Goal: Task Accomplishment & Management: Use online tool/utility

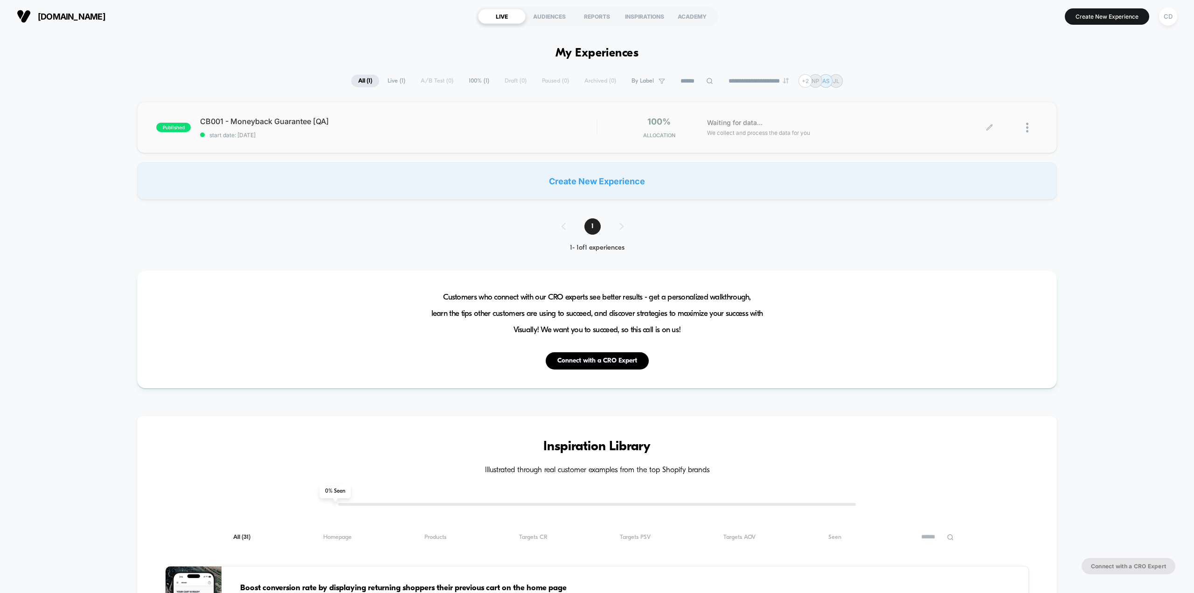
click at [996, 121] on div at bounding box center [1013, 128] width 48 height 22
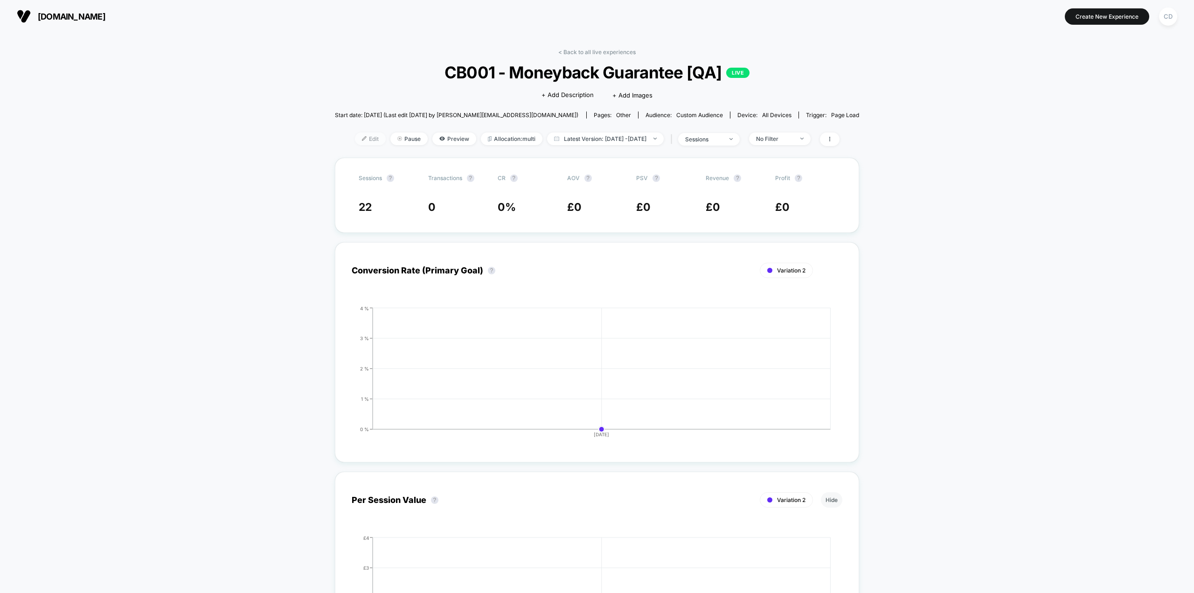
click at [358, 143] on span "Edit" at bounding box center [370, 138] width 31 height 13
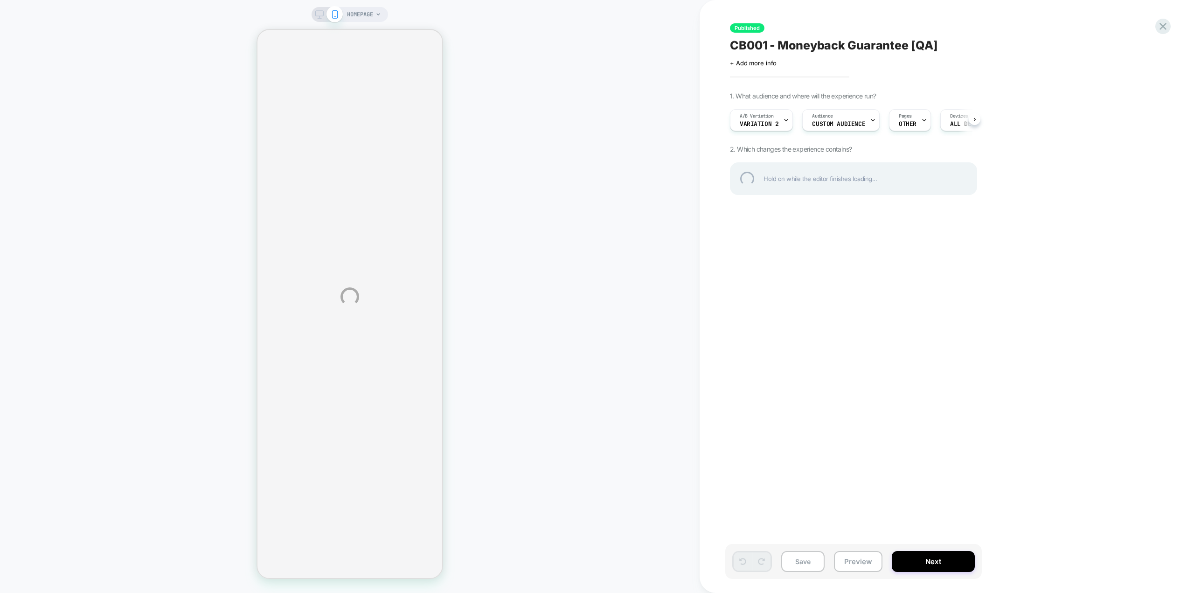
click at [1099, 198] on div "HOMEPAGE Published CB001 - Moneyback Guarantee [QA] Click to edit experience de…" at bounding box center [597, 296] width 1194 height 593
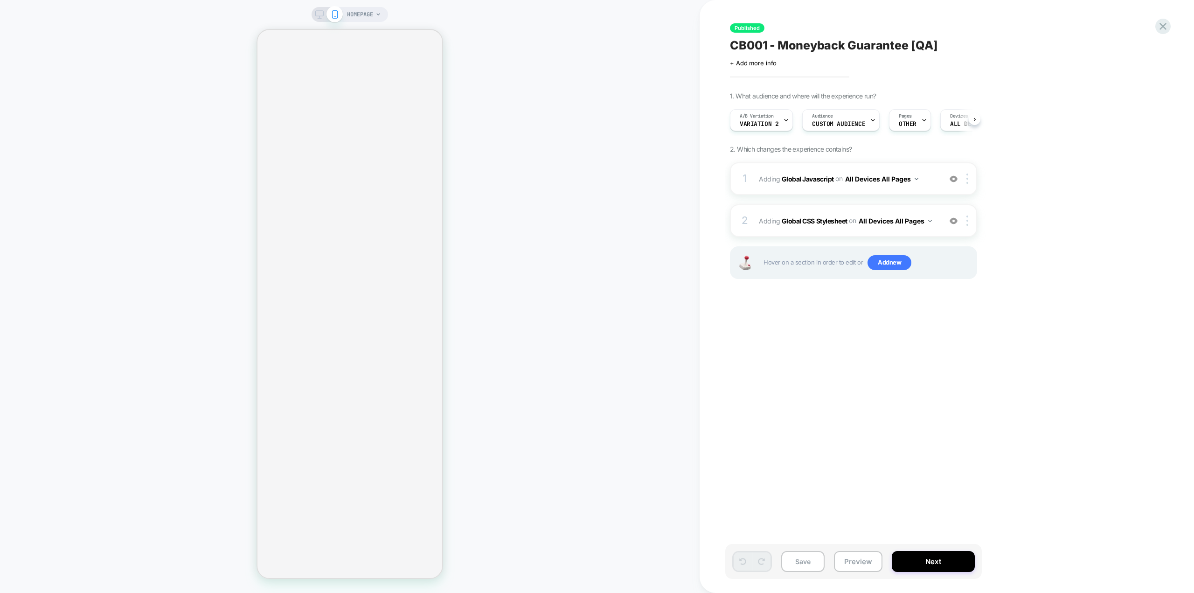
scroll to position [0, 0]
click at [822, 181] on b "Global Javascript" at bounding box center [807, 178] width 52 height 8
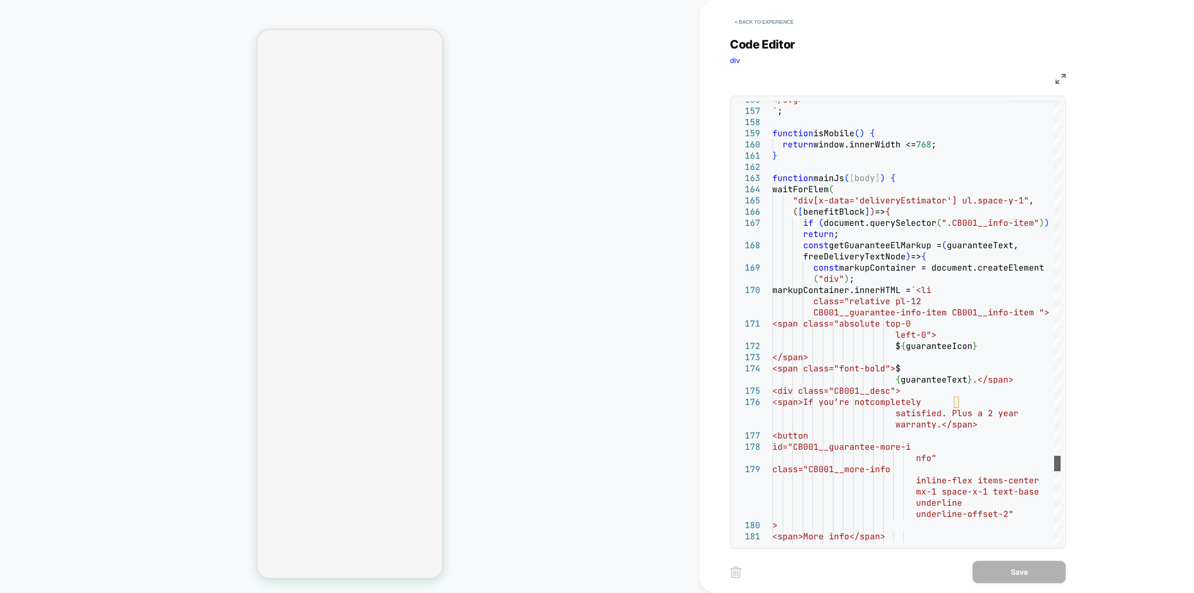
click at [1060, 469] on div at bounding box center [1057, 463] width 7 height 15
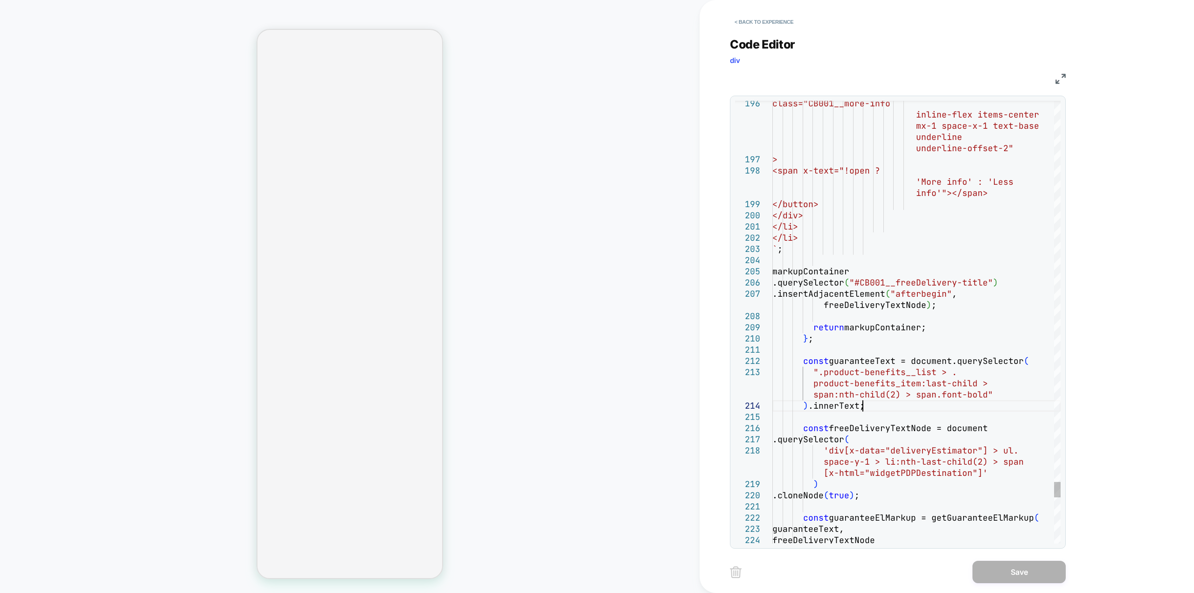
scroll to position [0, 0]
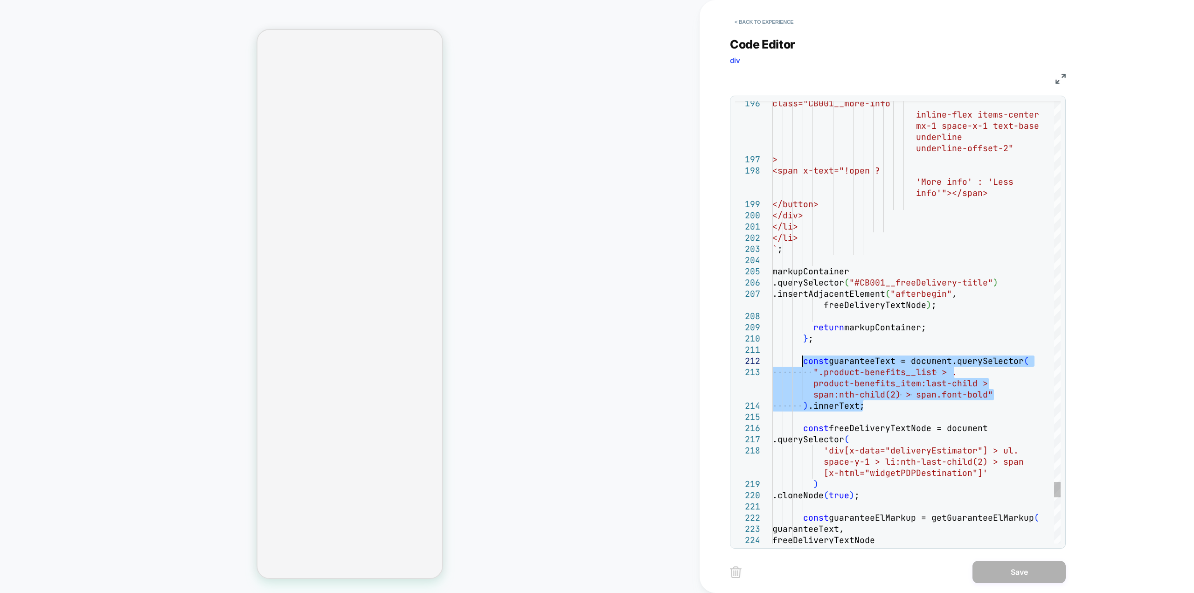
drag, startPoint x: 888, startPoint y: 405, endPoint x: 800, endPoint y: 366, distance: 96.2
type textarea "**********"
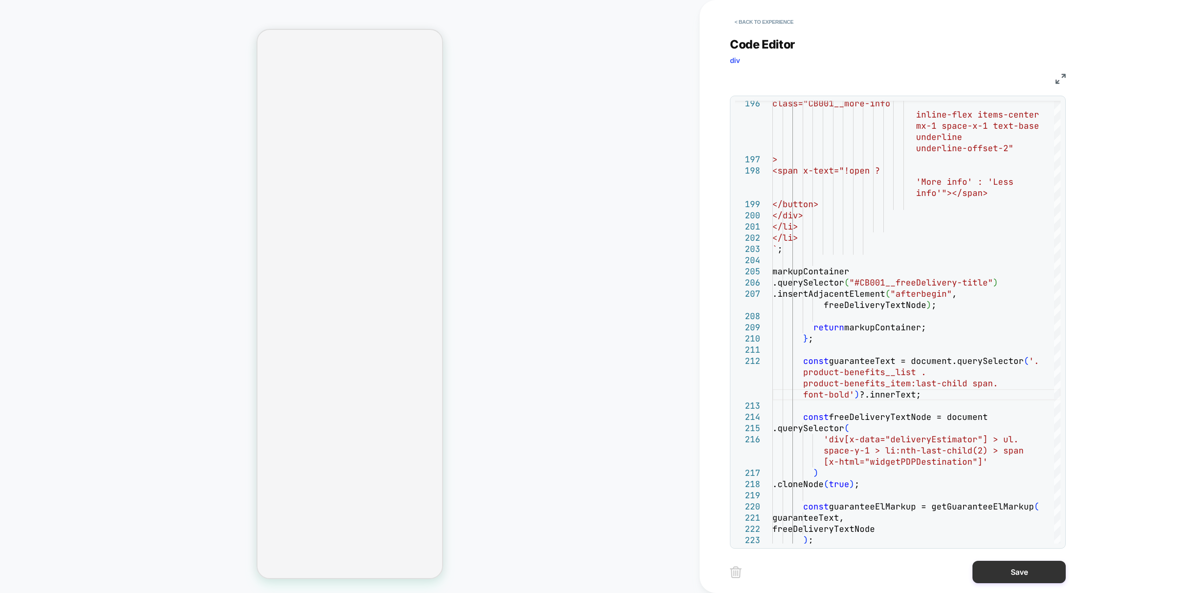
click at [1017, 573] on button "Save" at bounding box center [1018, 571] width 93 height 22
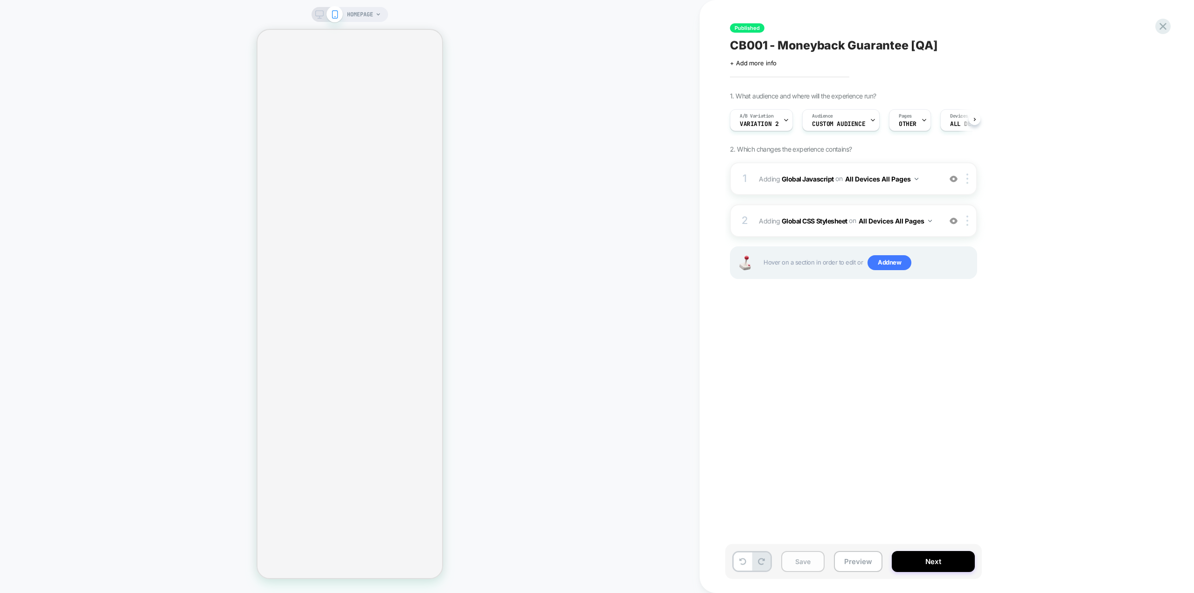
scroll to position [0, 0]
click at [804, 564] on button "Save" at bounding box center [802, 561] width 43 height 21
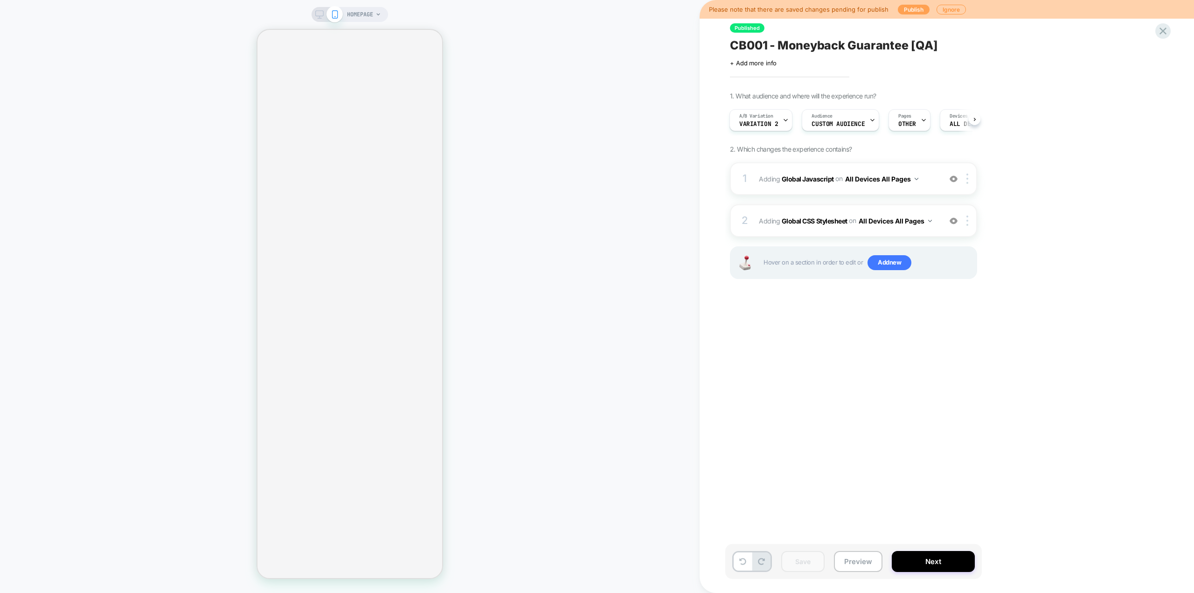
click at [917, 10] on button "Publish" at bounding box center [914, 10] width 32 height 10
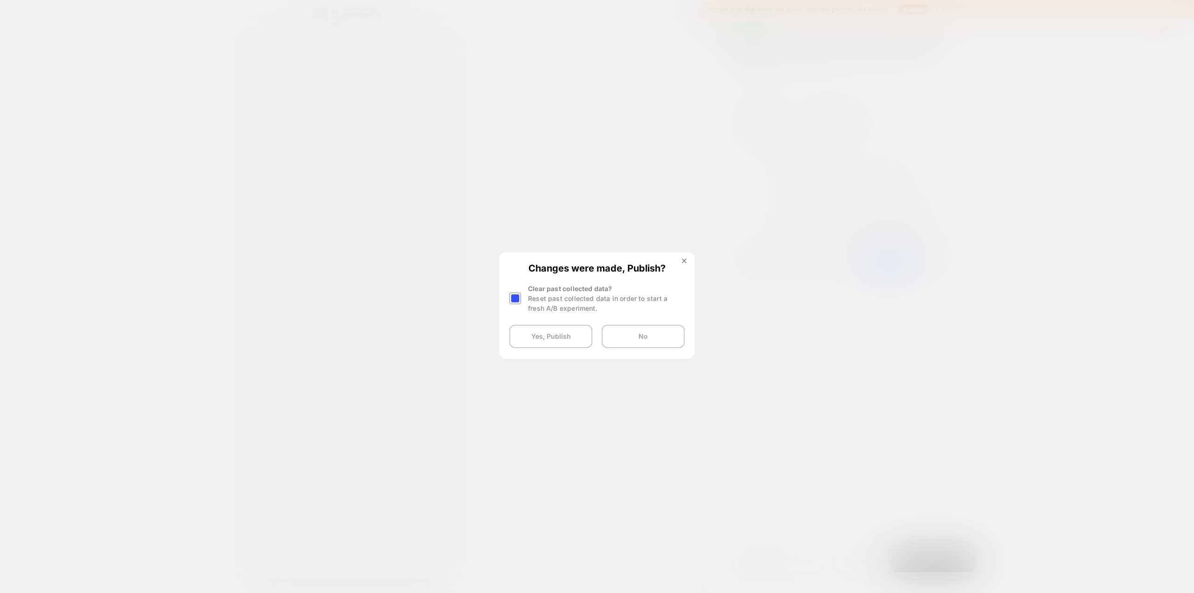
click at [514, 296] on div at bounding box center [515, 298] width 12 height 12
click at [550, 342] on button "Yes, Publish" at bounding box center [550, 336] width 83 height 23
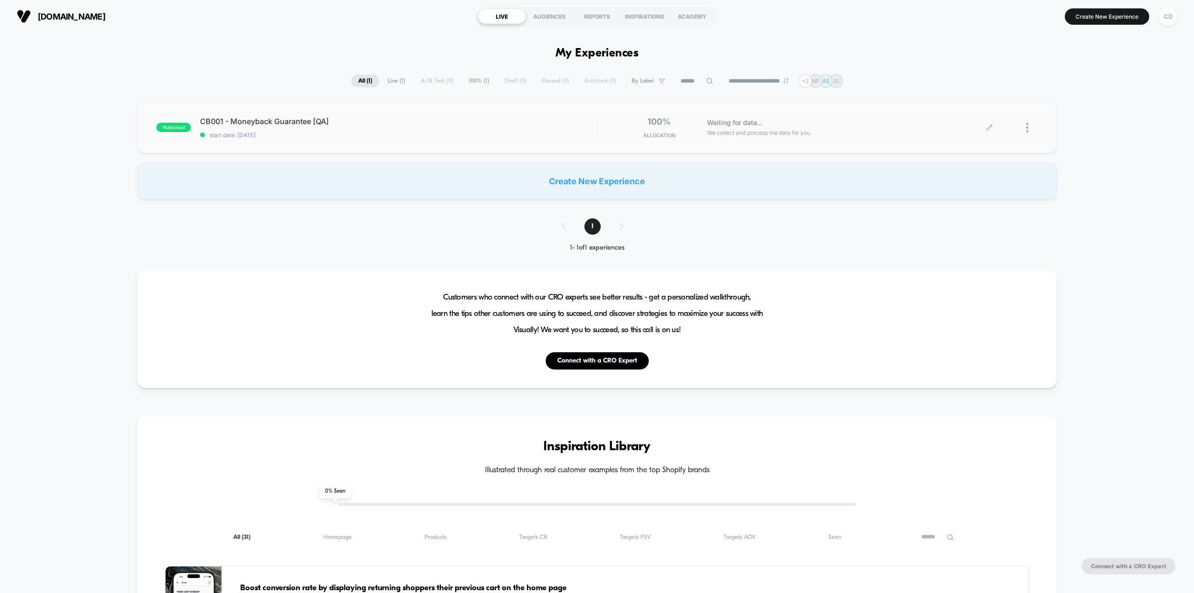
click at [986, 127] on icon at bounding box center [989, 127] width 7 height 7
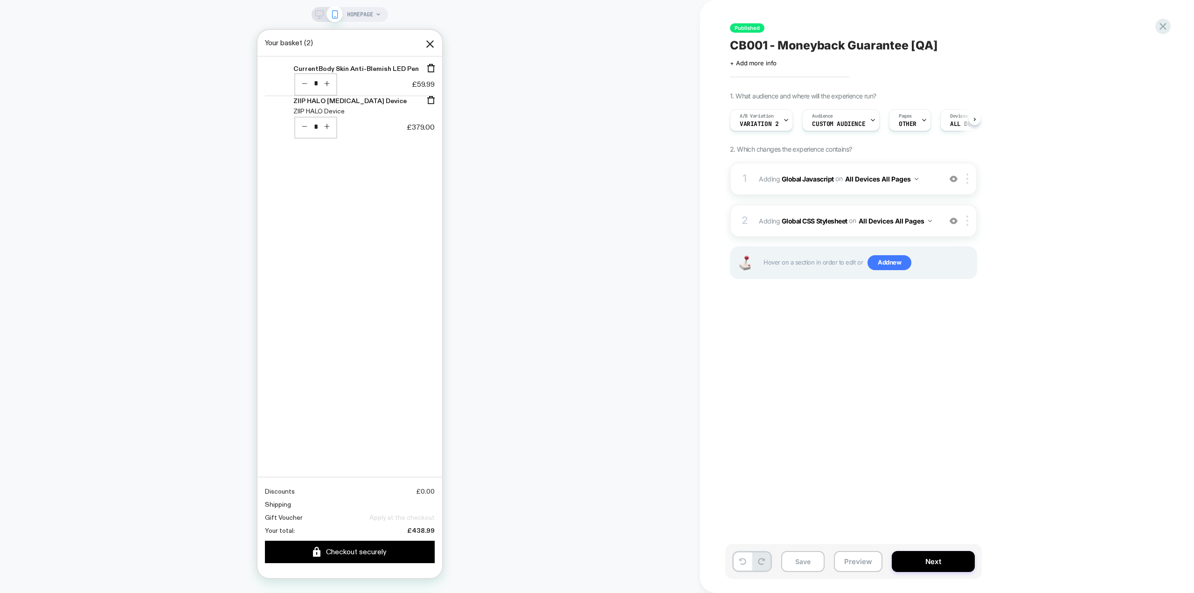
scroll to position [0, 0]
click at [620, 76] on div "HOMEPAGE" at bounding box center [349, 296] width 699 height 574
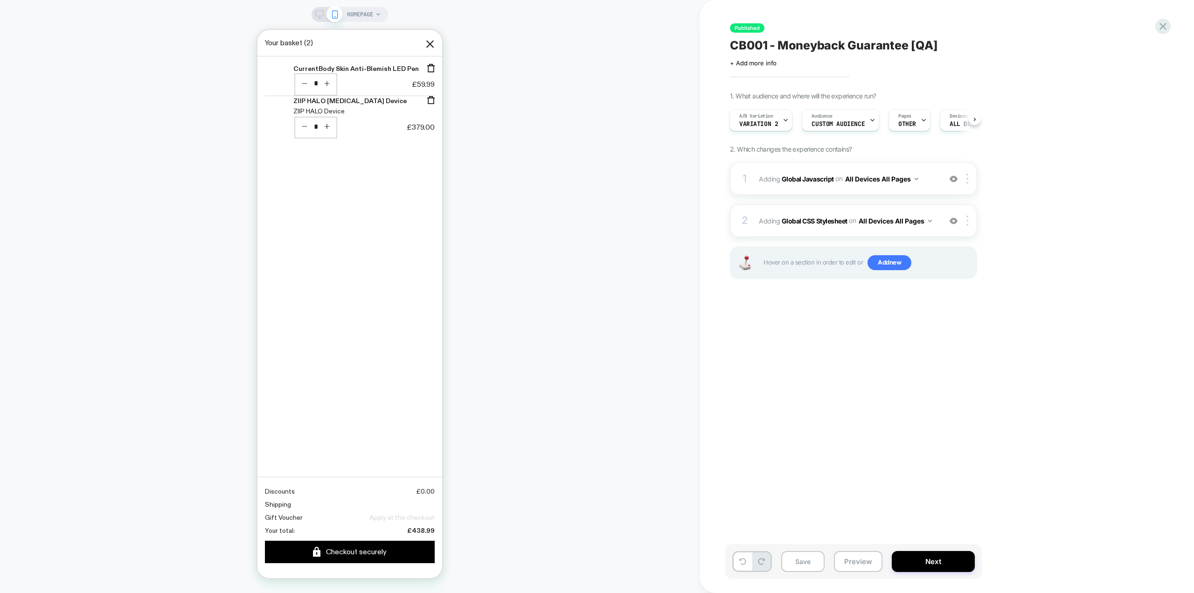
click at [620, 76] on div "HOMEPAGE" at bounding box center [349, 296] width 699 height 574
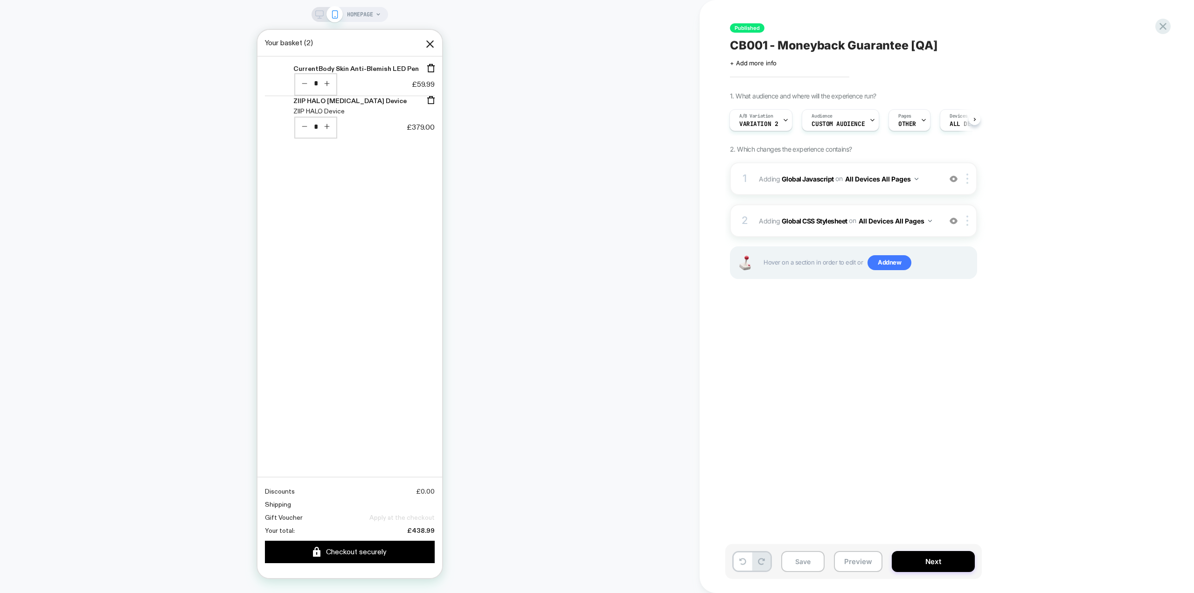
click at [573, 141] on div "HOMEPAGE" at bounding box center [349, 296] width 699 height 574
click at [566, 217] on div "HOMEPAGE" at bounding box center [349, 296] width 699 height 574
click at [566, 215] on div "HOMEPAGE" at bounding box center [349, 296] width 699 height 574
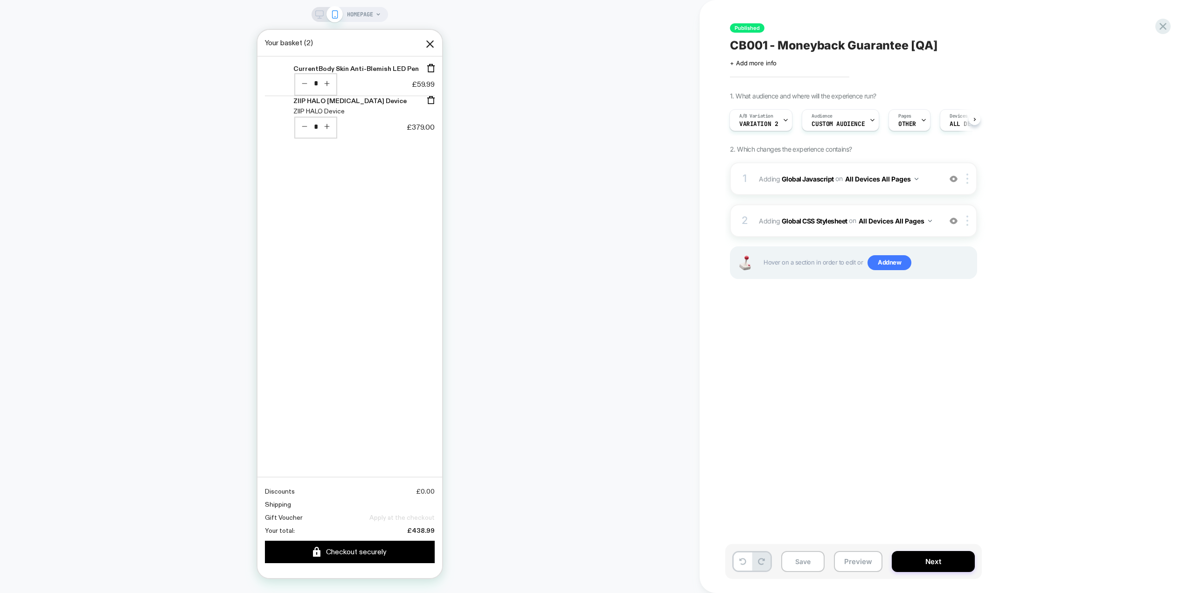
click at [565, 214] on div "HOMEPAGE" at bounding box center [349, 296] width 699 height 574
click at [572, 203] on div "HOMEPAGE" at bounding box center [349, 296] width 699 height 574
click at [861, 200] on div "1 Adding Global Javascript on All Devices All Pages Add Before Add After Target…" at bounding box center [853, 232] width 247 height 140
click at [834, 221] on b "Global CSS Stylesheet" at bounding box center [814, 220] width 66 height 8
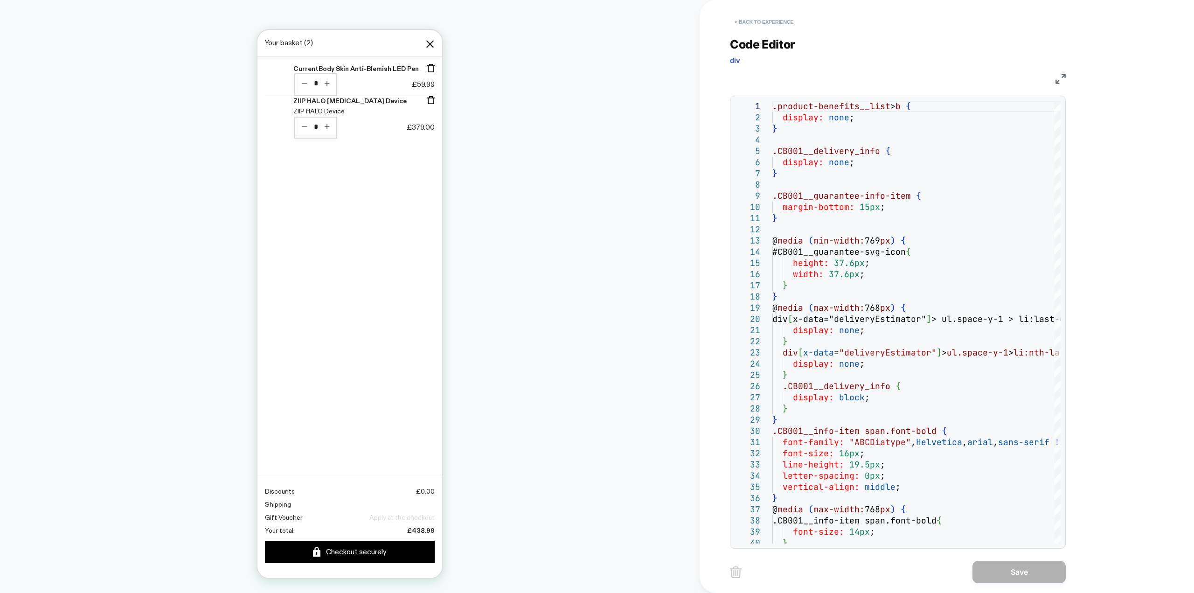
click at [768, 24] on button "< Back to experience" at bounding box center [764, 21] width 68 height 15
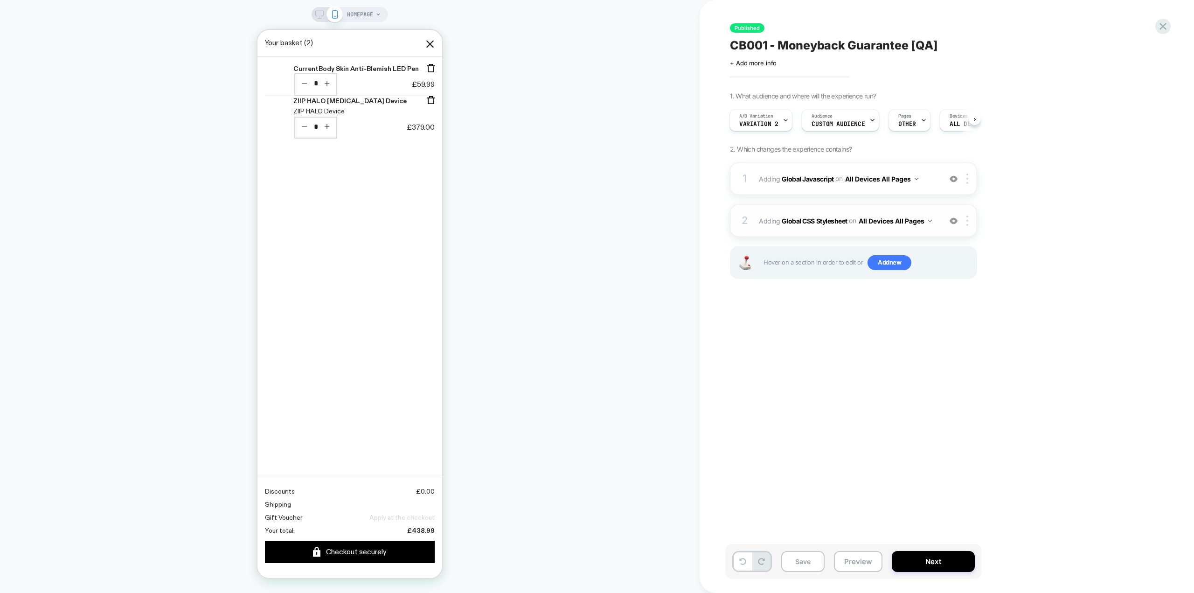
click at [955, 221] on img at bounding box center [953, 221] width 8 height 8
click at [808, 561] on button "Save" at bounding box center [802, 561] width 43 height 21
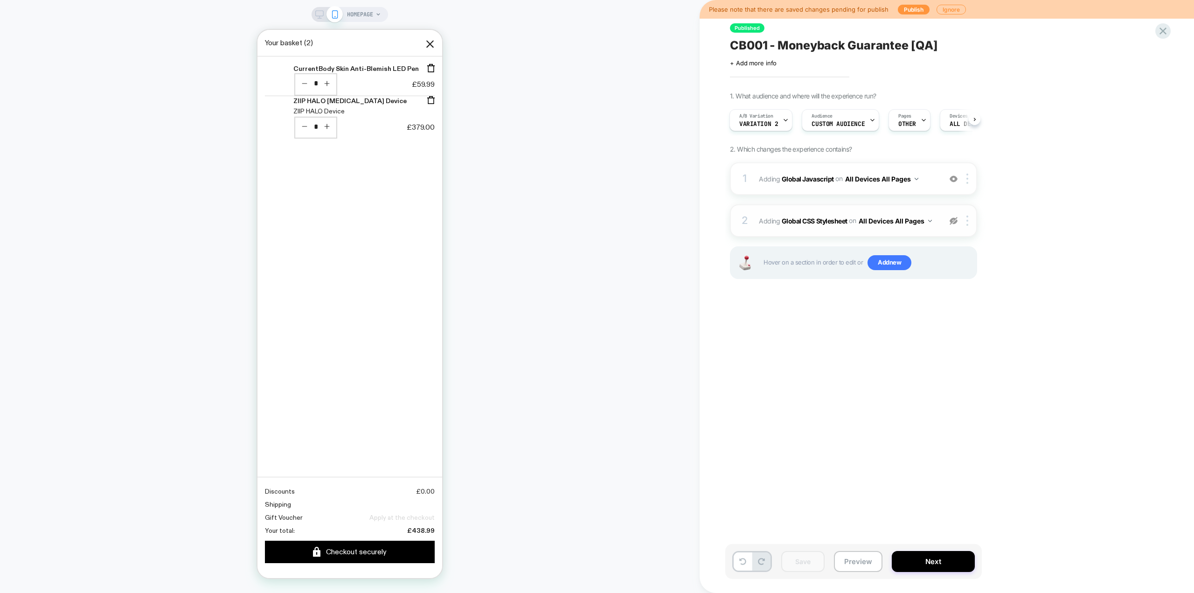
click at [890, 386] on div "Published CB001 - Moneyback Guarantee [QA] Click to edit experience details + A…" at bounding box center [900, 296] width 350 height 574
click at [912, 119] on div "Pages OTHER" at bounding box center [907, 120] width 36 height 21
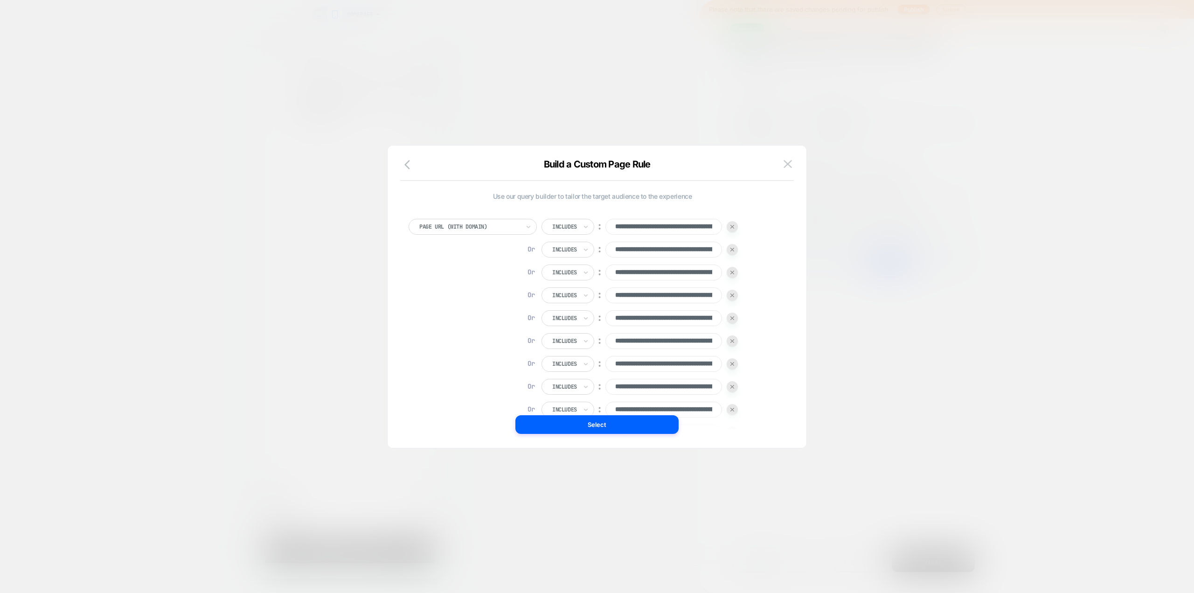
scroll to position [0, 0]
click at [585, 224] on icon at bounding box center [585, 226] width 7 height 9
click at [480, 322] on div "**********" at bounding box center [591, 481] width 367 height 524
click at [515, 228] on div at bounding box center [469, 226] width 100 height 8
click at [445, 410] on div "**********" at bounding box center [591, 481] width 367 height 524
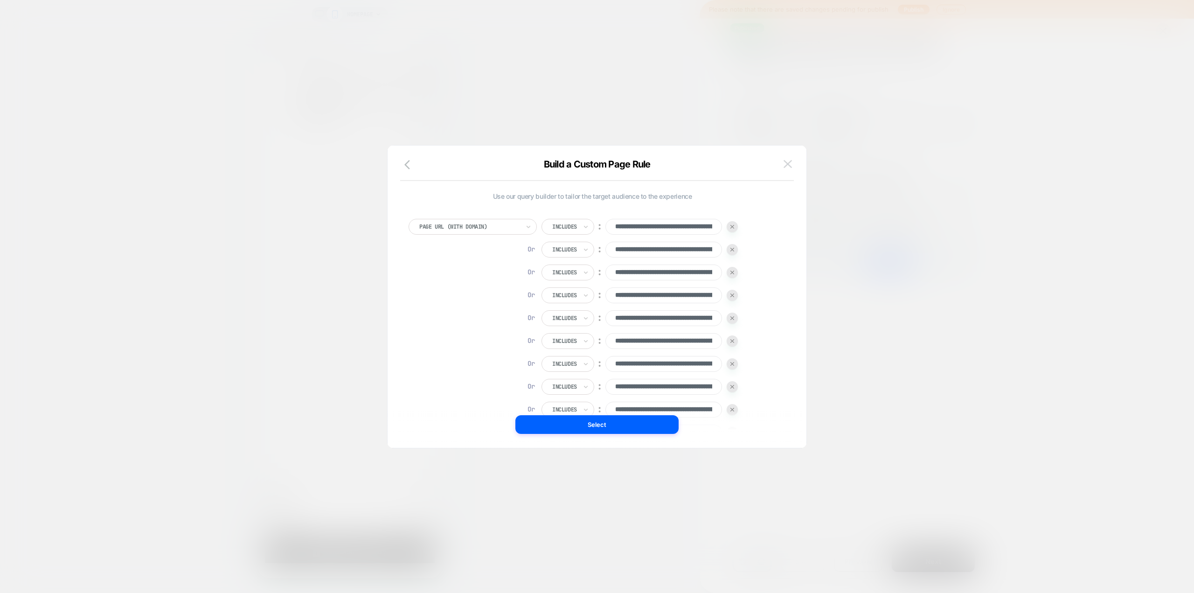
click at [787, 162] on img at bounding box center [787, 164] width 8 height 8
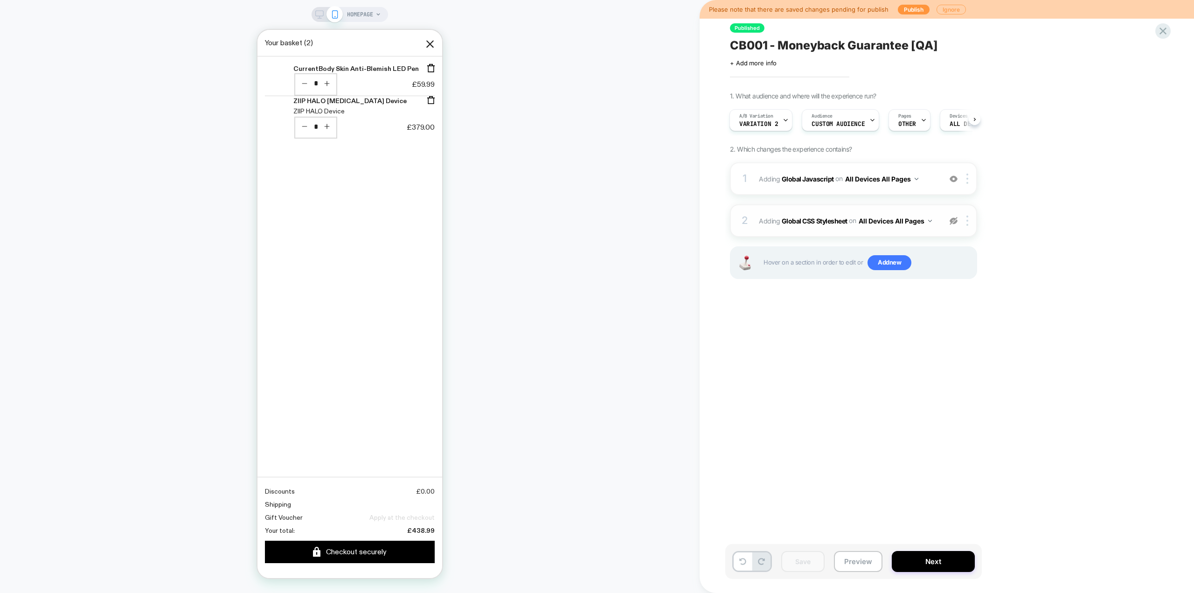
scroll to position [0, 2]
click at [917, 13] on button "Publish" at bounding box center [914, 10] width 32 height 10
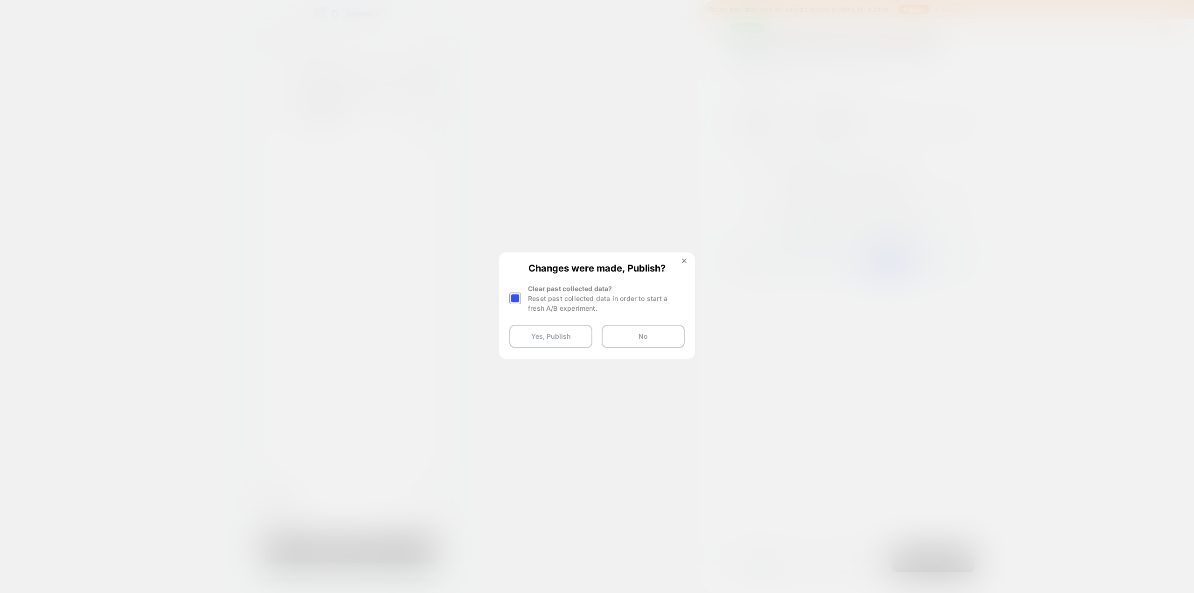
click at [514, 299] on div at bounding box center [515, 298] width 12 height 12
click at [548, 341] on button "Yes, Publish" at bounding box center [550, 336] width 83 height 23
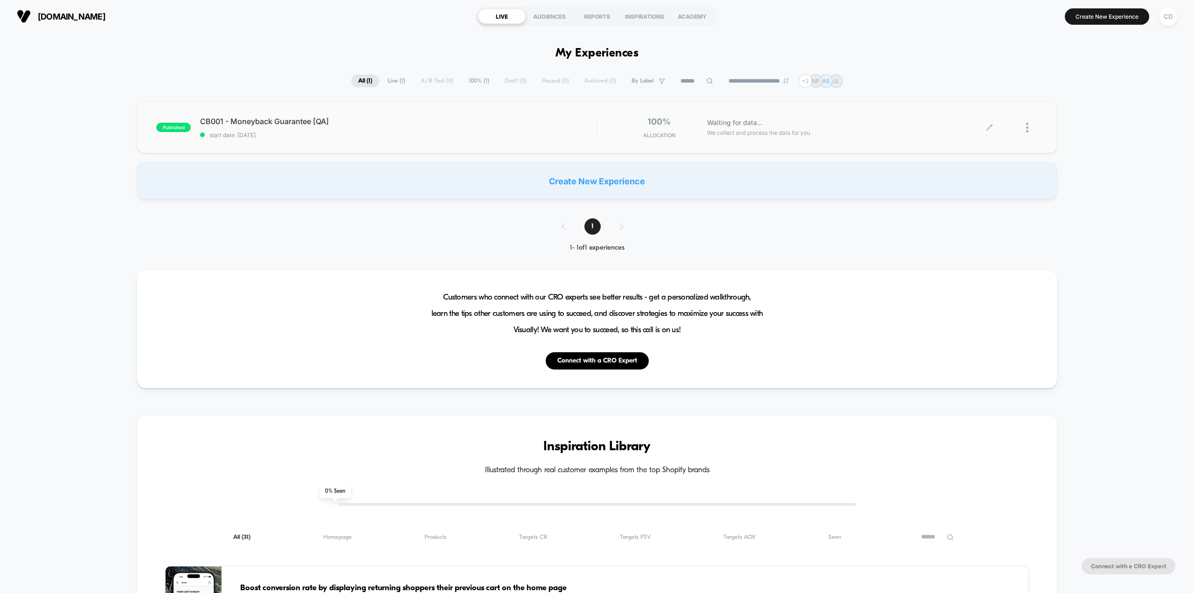
click at [991, 125] on icon at bounding box center [989, 127] width 7 height 7
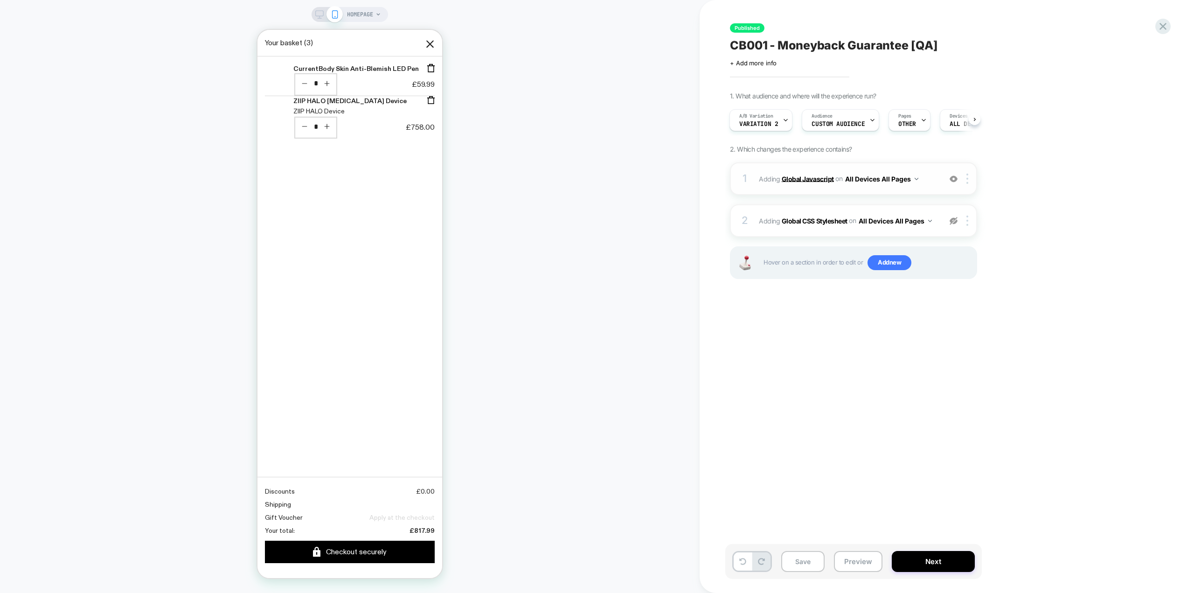
click at [817, 179] on b "Global Javascript" at bounding box center [807, 178] width 52 height 8
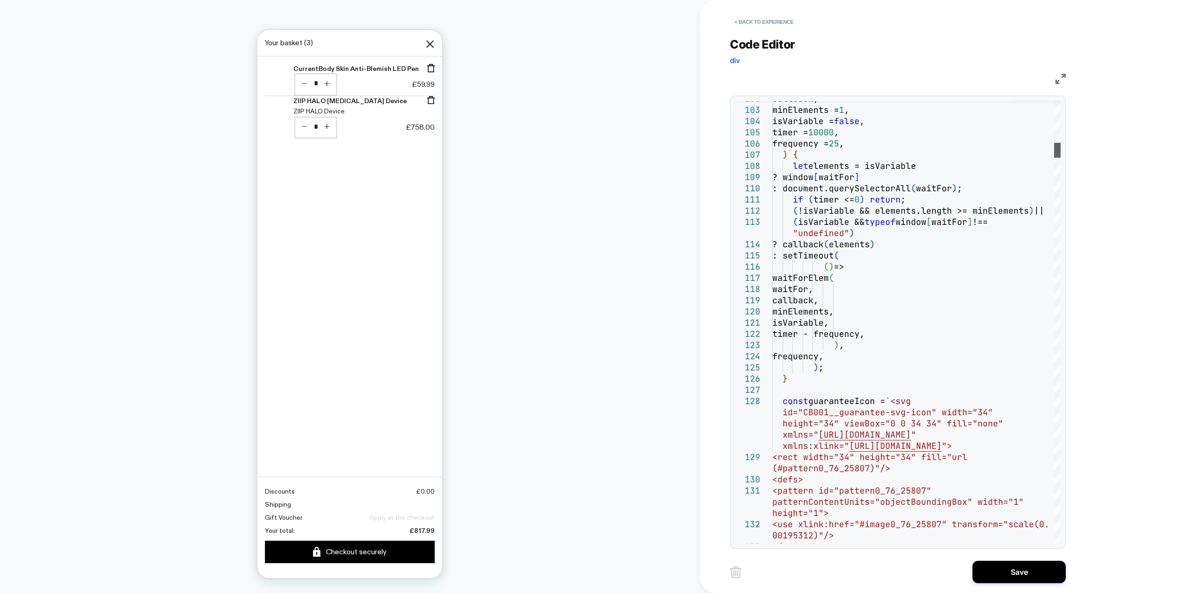
click at [1054, 148] on div at bounding box center [1057, 150] width 7 height 15
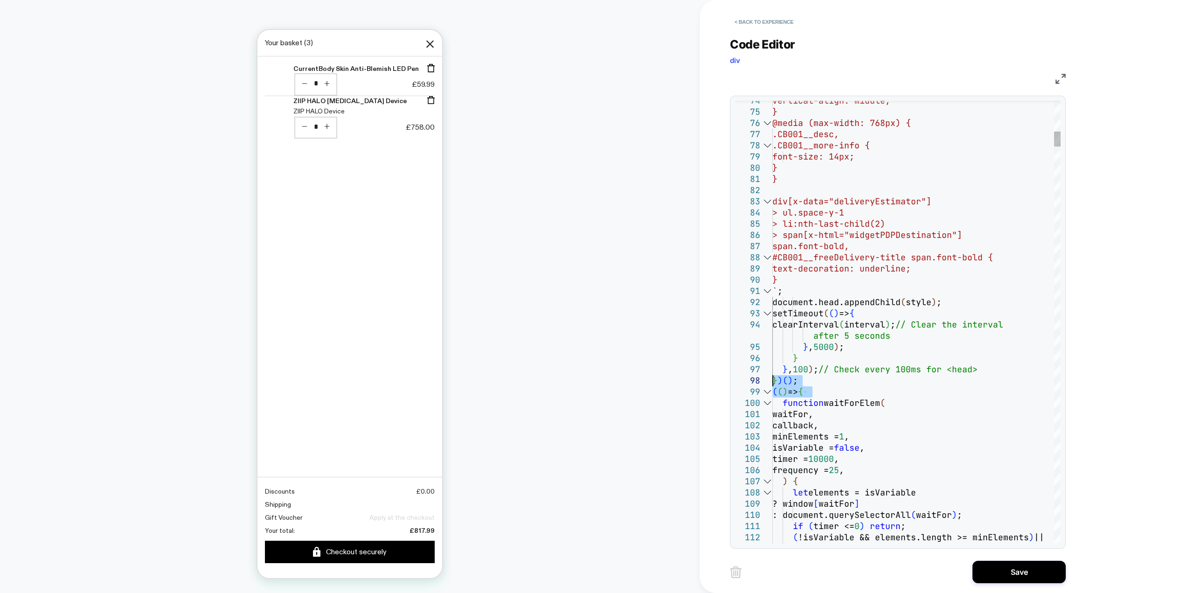
drag, startPoint x: 842, startPoint y: 393, endPoint x: 765, endPoint y: 382, distance: 77.7
type textarea "**********"
click at [1096, 362] on div "< Back to experience Code Editor div JS 109 110 111 112 113 106 107 108 103 104…" at bounding box center [904, 296] width 410 height 593
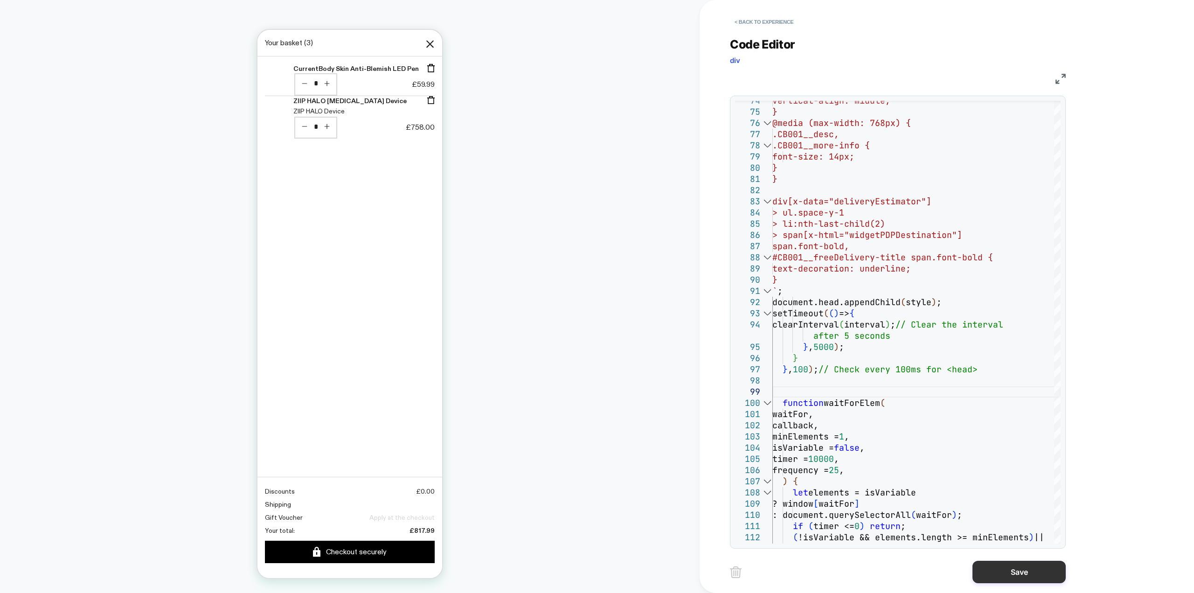
click at [1030, 566] on button "Save" at bounding box center [1018, 571] width 93 height 22
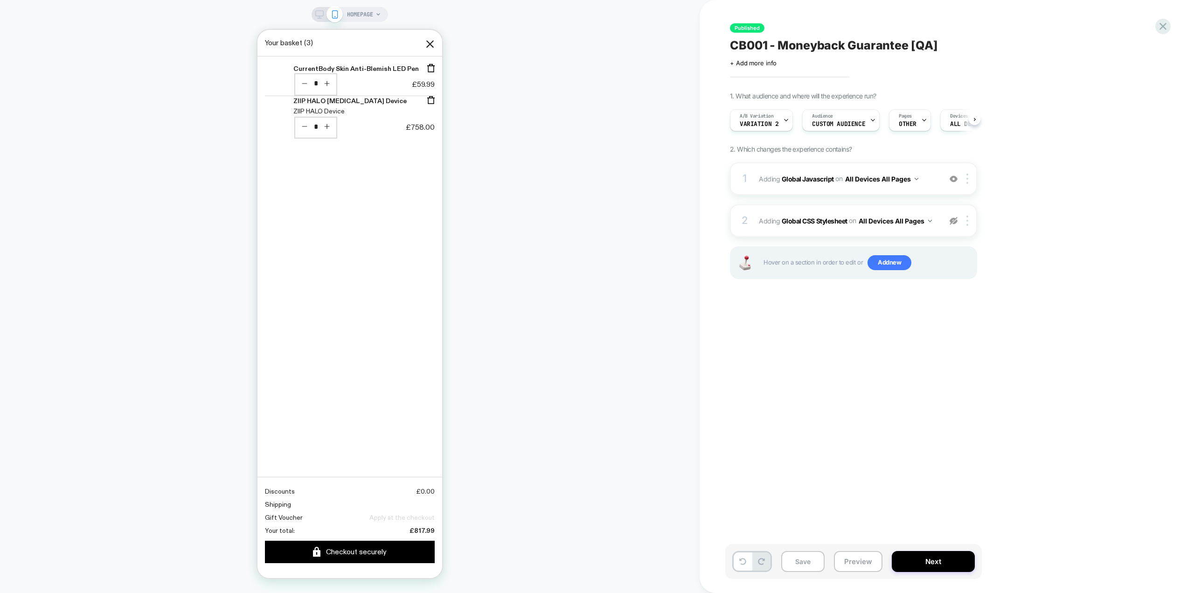
scroll to position [0, 0]
click at [793, 560] on button "Save" at bounding box center [802, 561] width 43 height 21
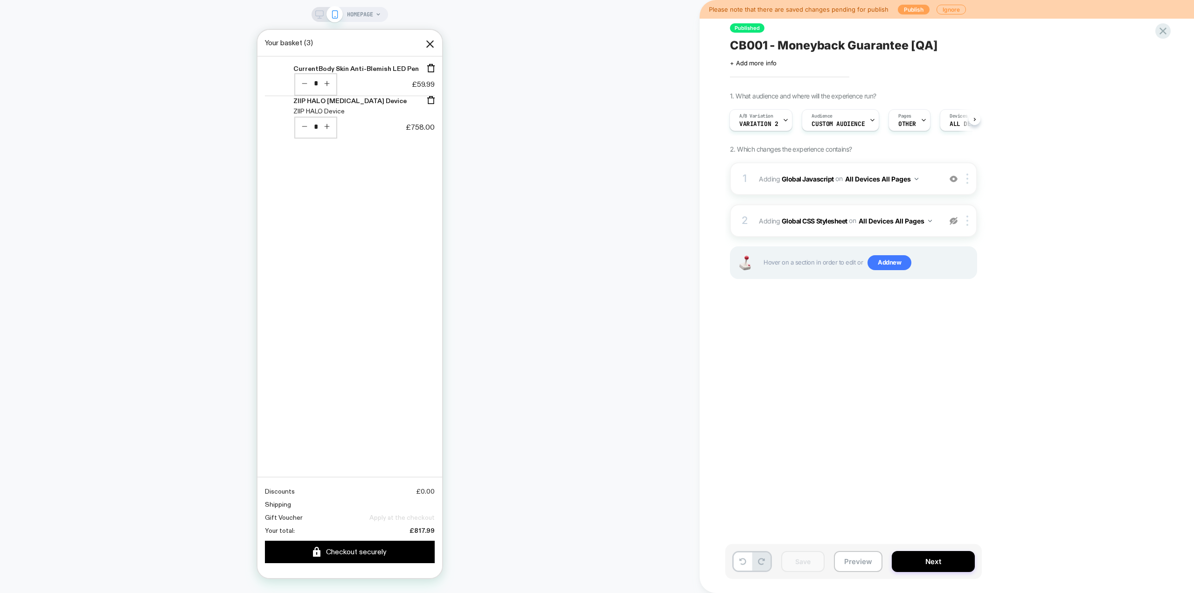
click at [904, 11] on button "Publish" at bounding box center [914, 10] width 32 height 10
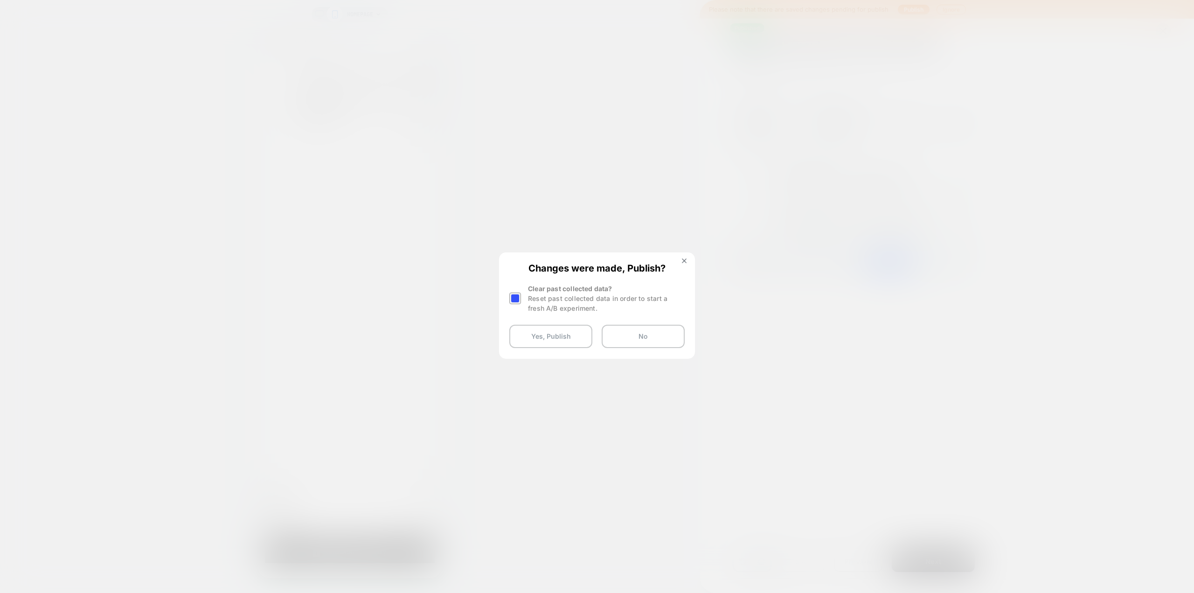
click at [515, 301] on div at bounding box center [515, 298] width 12 height 12
click at [539, 336] on button "Yes, Publish" at bounding box center [550, 336] width 83 height 23
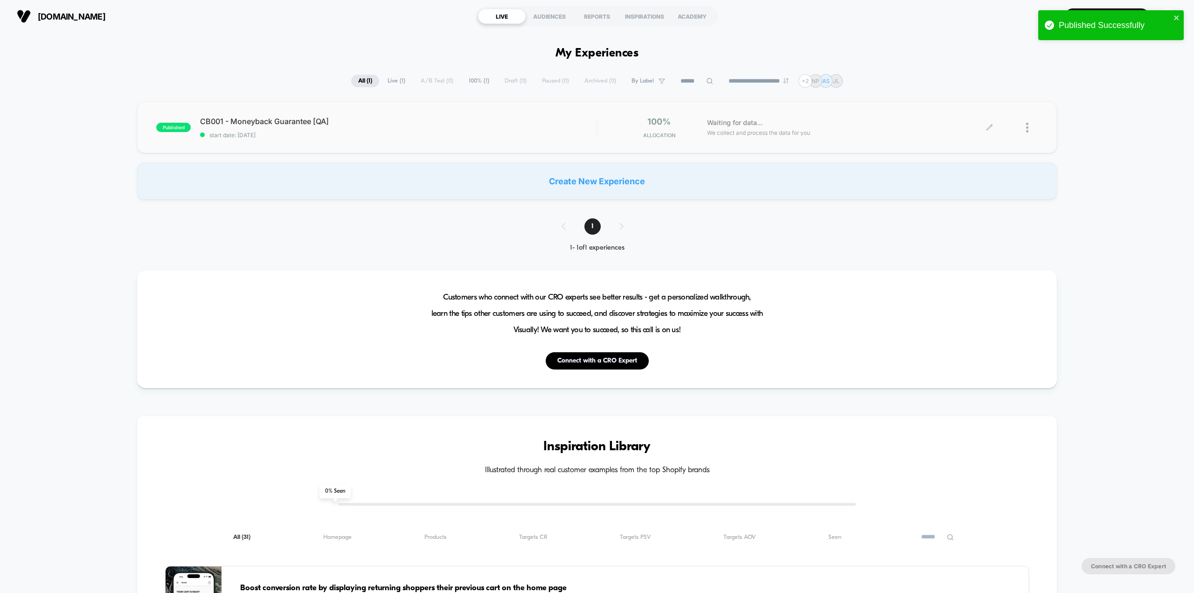
click at [993, 128] on div at bounding box center [1013, 128] width 48 height 22
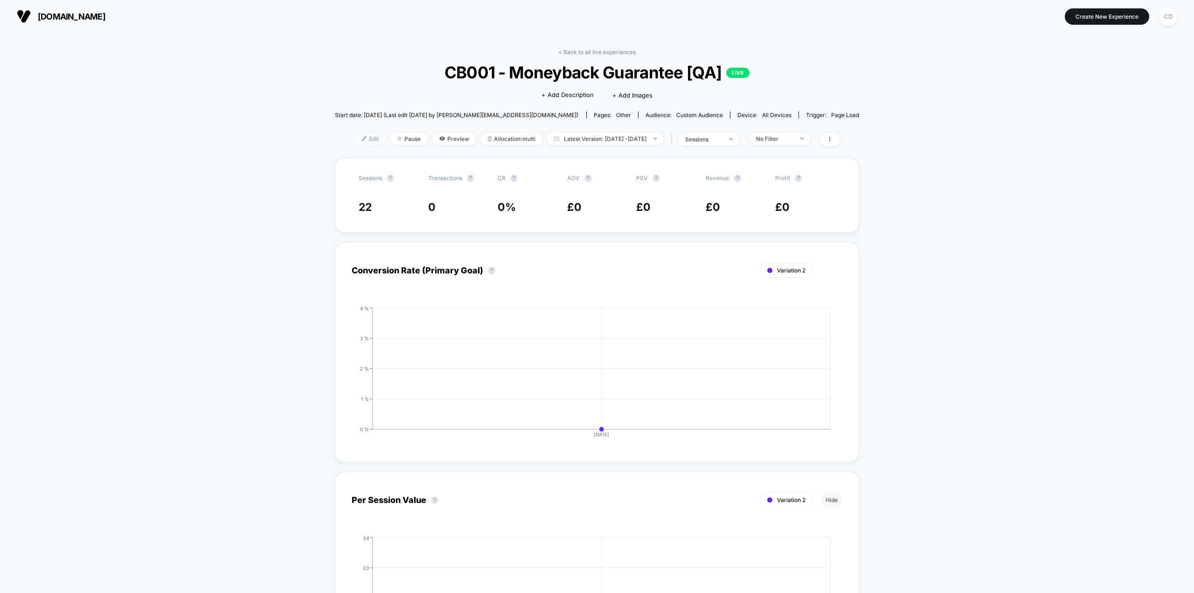
click at [358, 144] on span "Edit" at bounding box center [370, 138] width 31 height 13
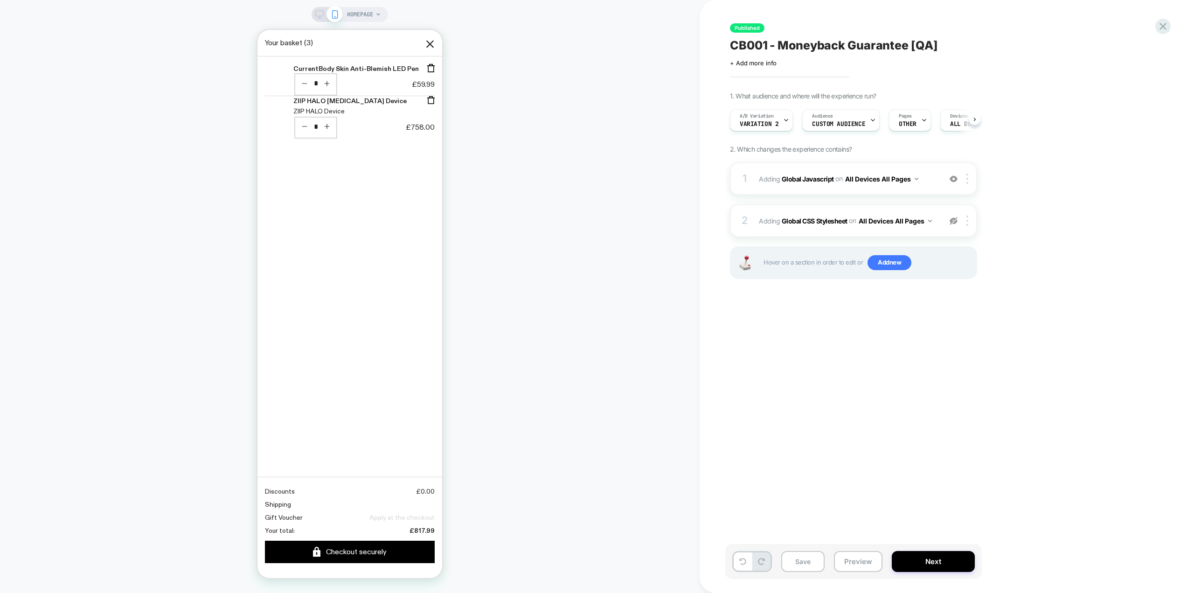
scroll to position [0, 0]
click at [811, 179] on b "Global Javascript" at bounding box center [807, 178] width 52 height 8
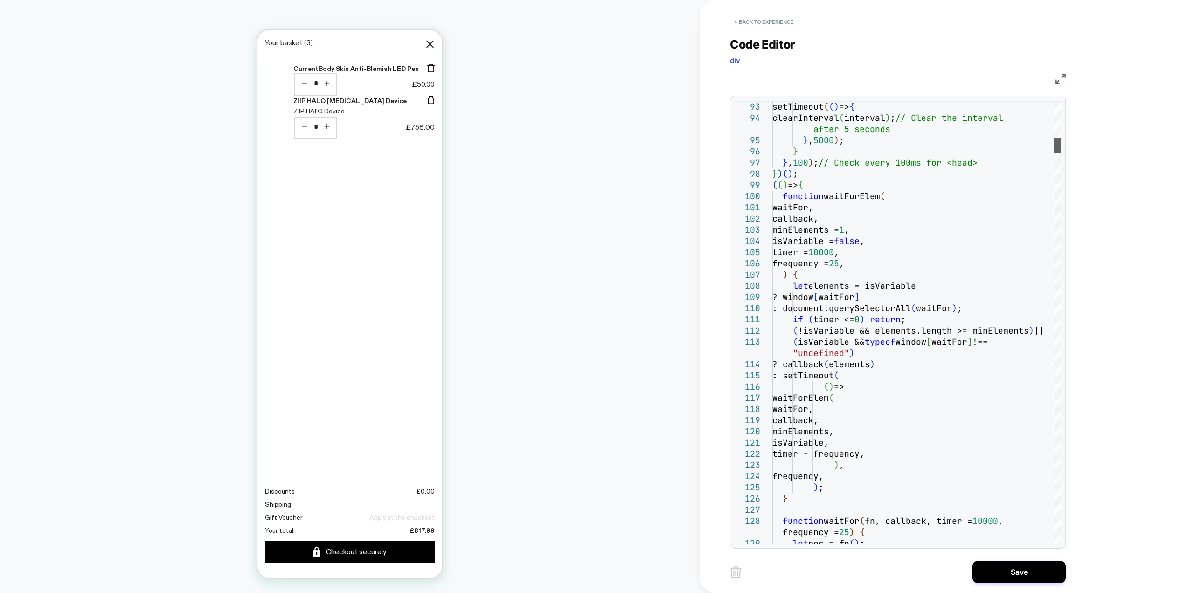
click at [1054, 145] on div at bounding box center [1057, 145] width 7 height 15
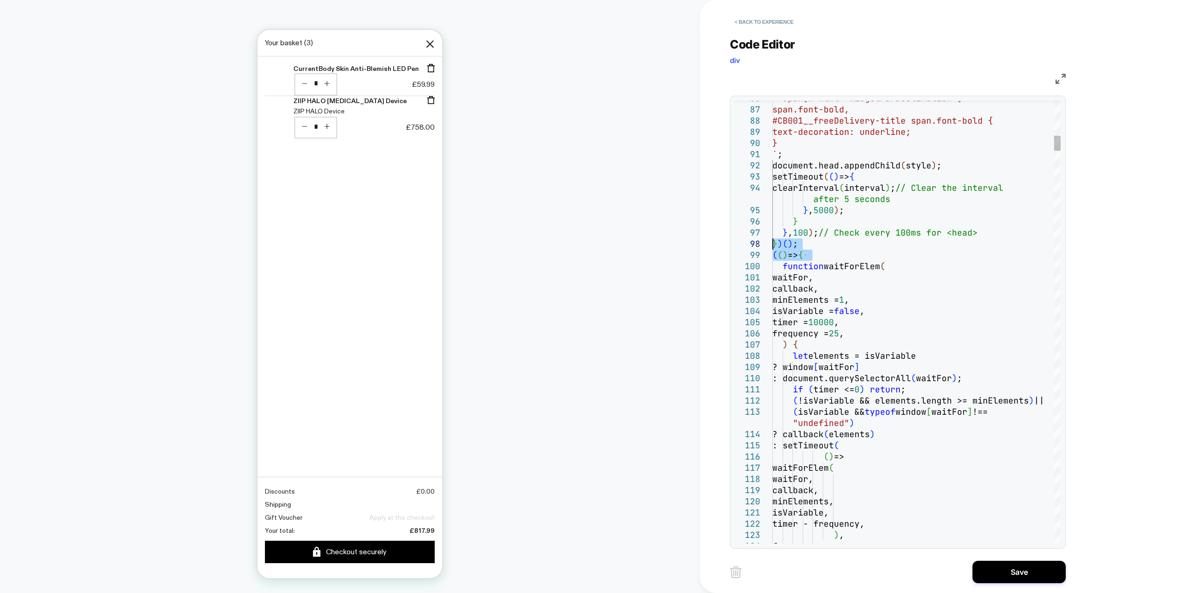
drag, startPoint x: 835, startPoint y: 256, endPoint x: 770, endPoint y: 246, distance: 65.7
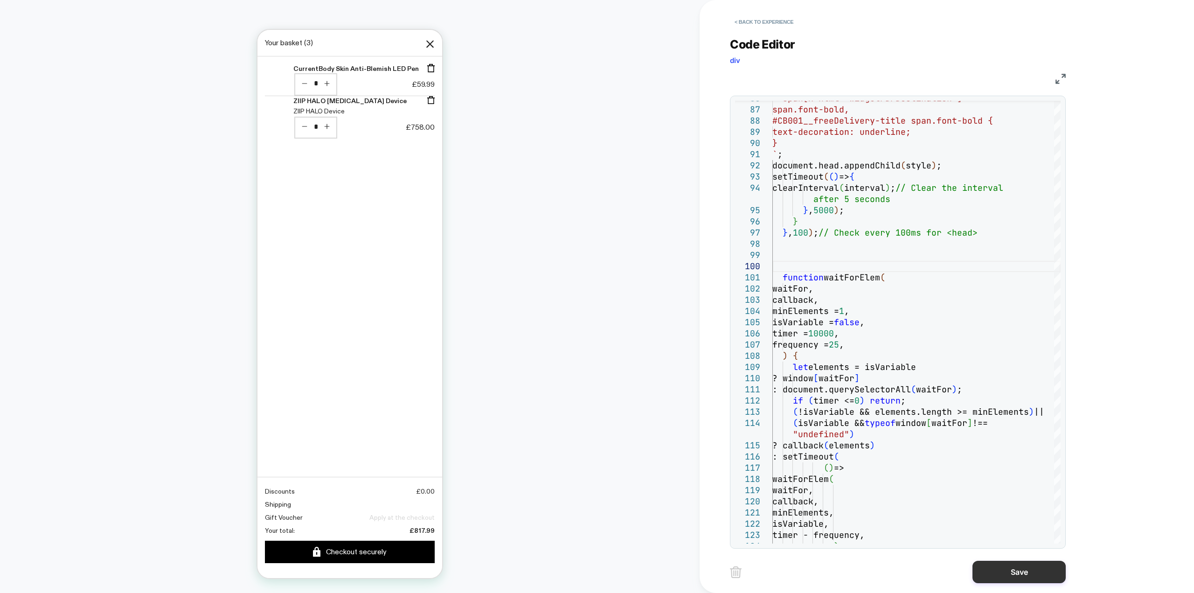
type textarea "**********"
click at [1046, 573] on button "Save" at bounding box center [1018, 571] width 93 height 22
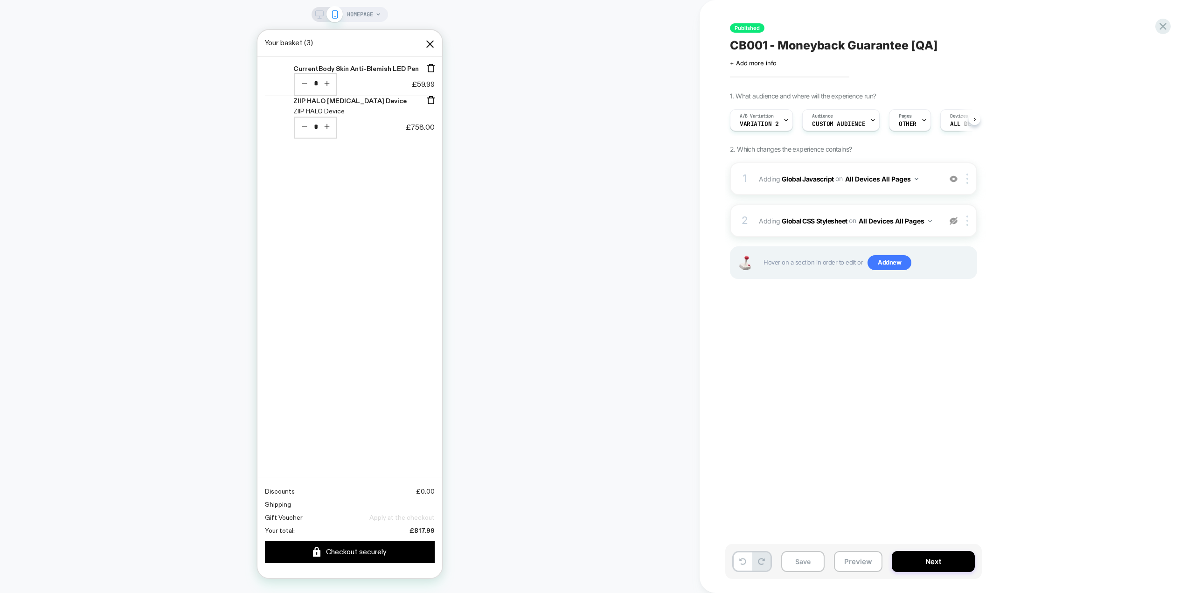
scroll to position [0, 0]
click at [809, 567] on button "Save" at bounding box center [802, 561] width 43 height 21
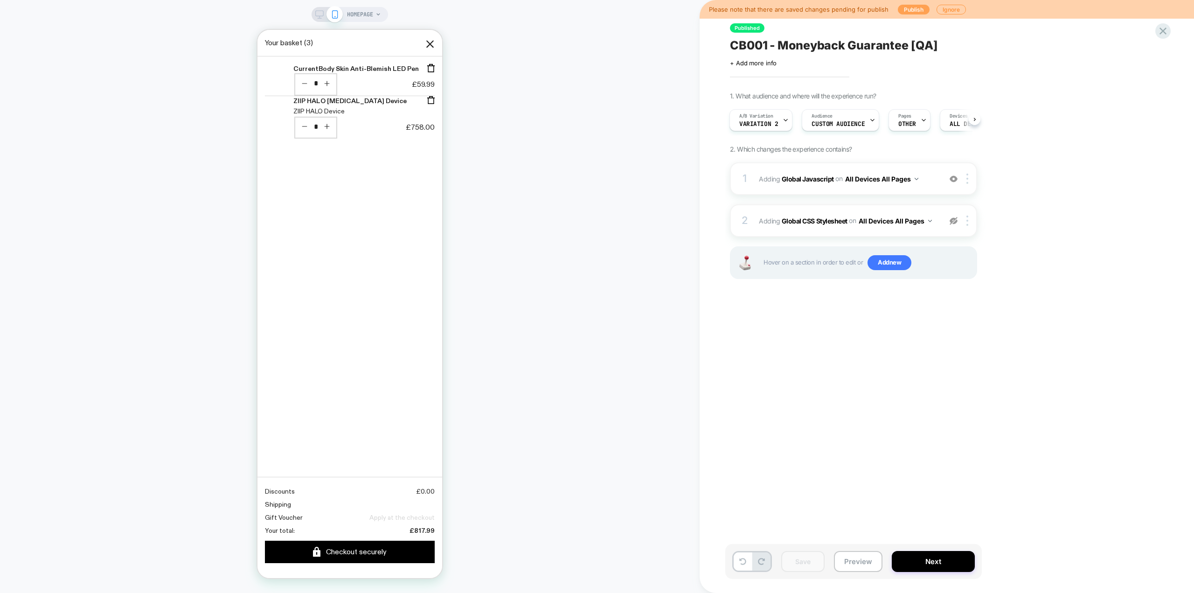
click at [902, 8] on button "Publish" at bounding box center [914, 10] width 32 height 10
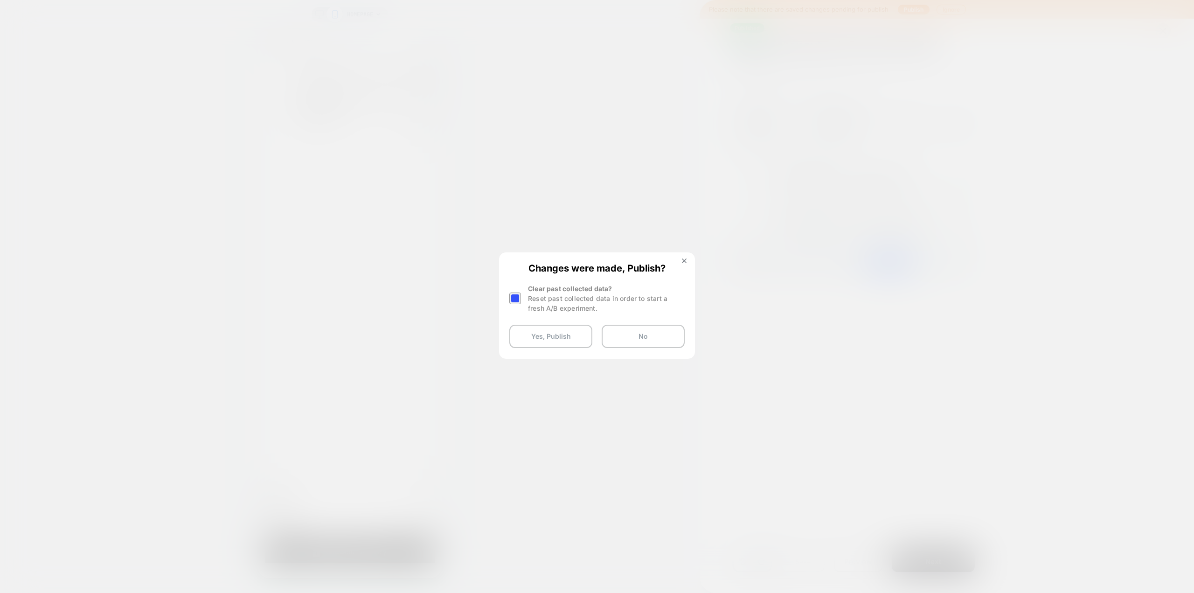
click at [513, 296] on div at bounding box center [515, 298] width 12 height 12
click at [547, 338] on button "Yes, Publish" at bounding box center [550, 336] width 83 height 23
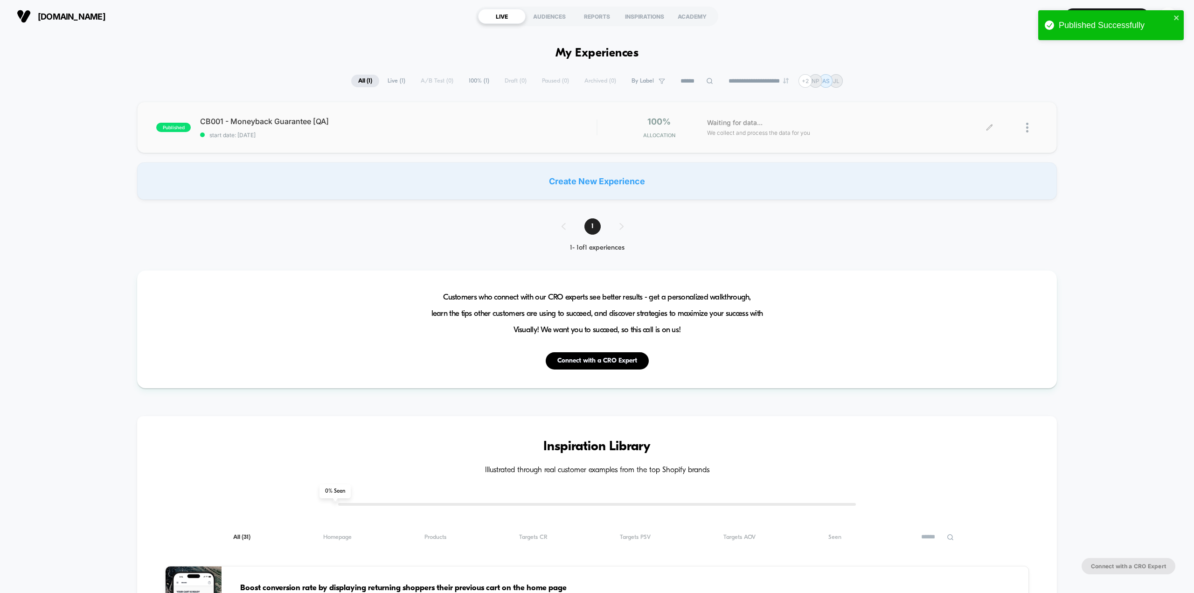
click at [990, 124] on icon at bounding box center [989, 127] width 7 height 7
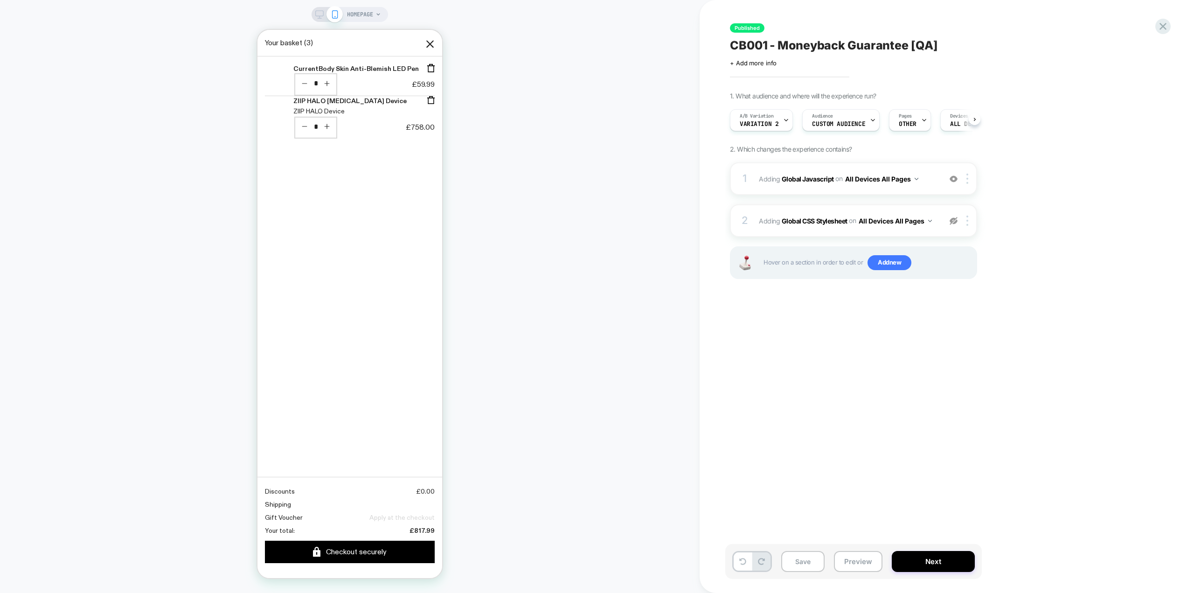
scroll to position [0, 0]
click at [798, 177] on b "Global Javascript" at bounding box center [807, 178] width 52 height 8
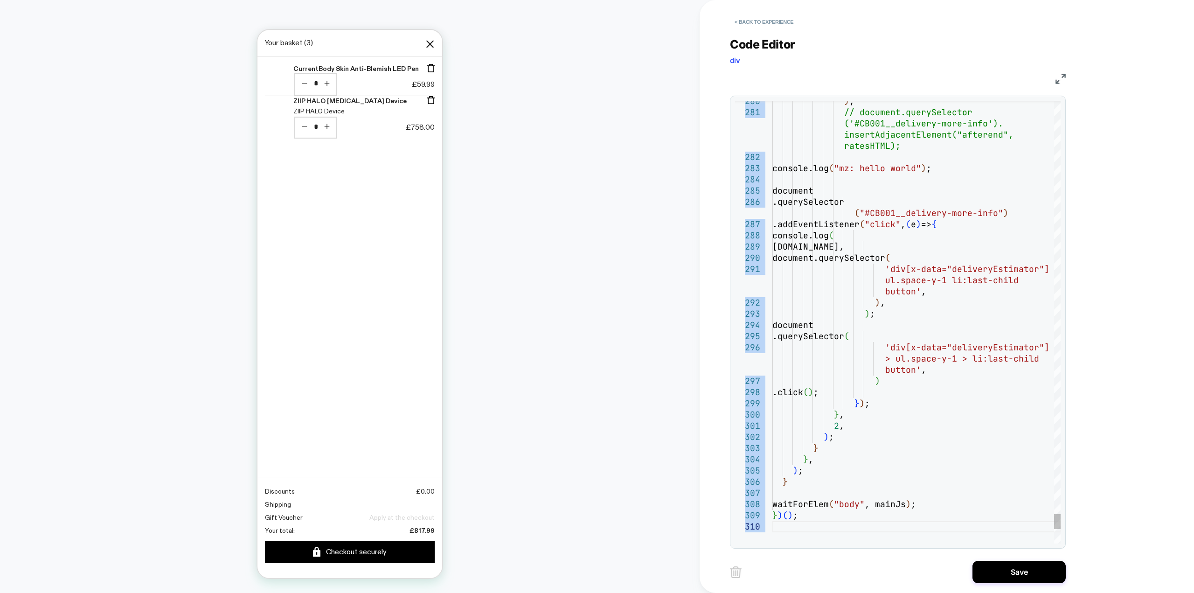
click at [1060, 521] on div "280 281 282 283 284 285 286 287 288 289 290 291 292 293 294 295 296 297 298 299…" at bounding box center [898, 322] width 336 height 453
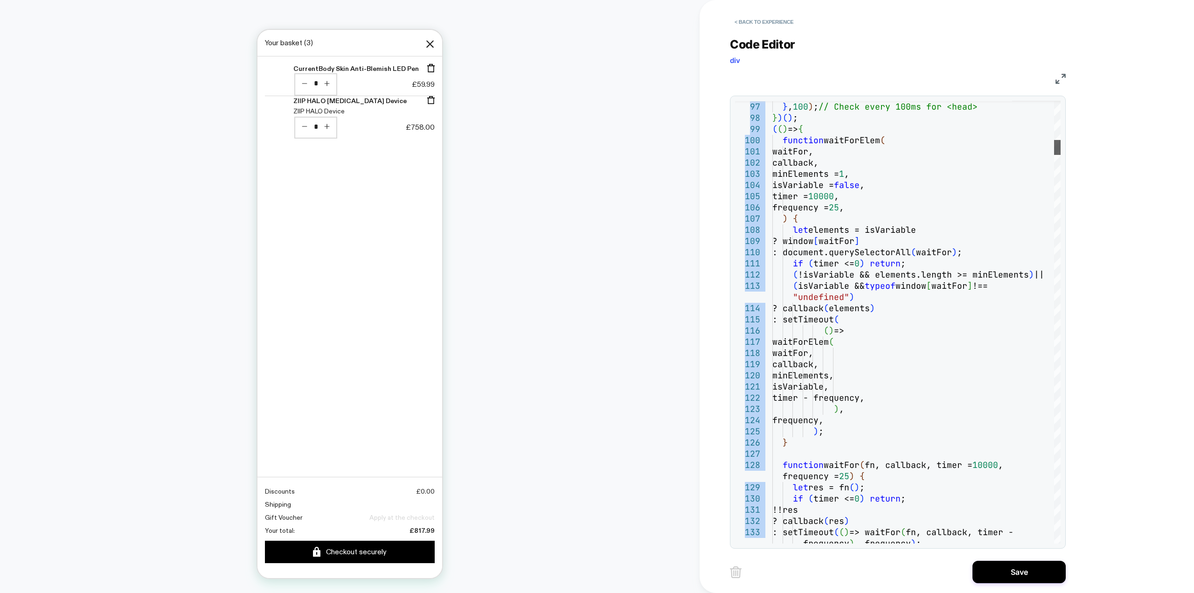
click at [1056, 148] on div at bounding box center [1057, 147] width 7 height 15
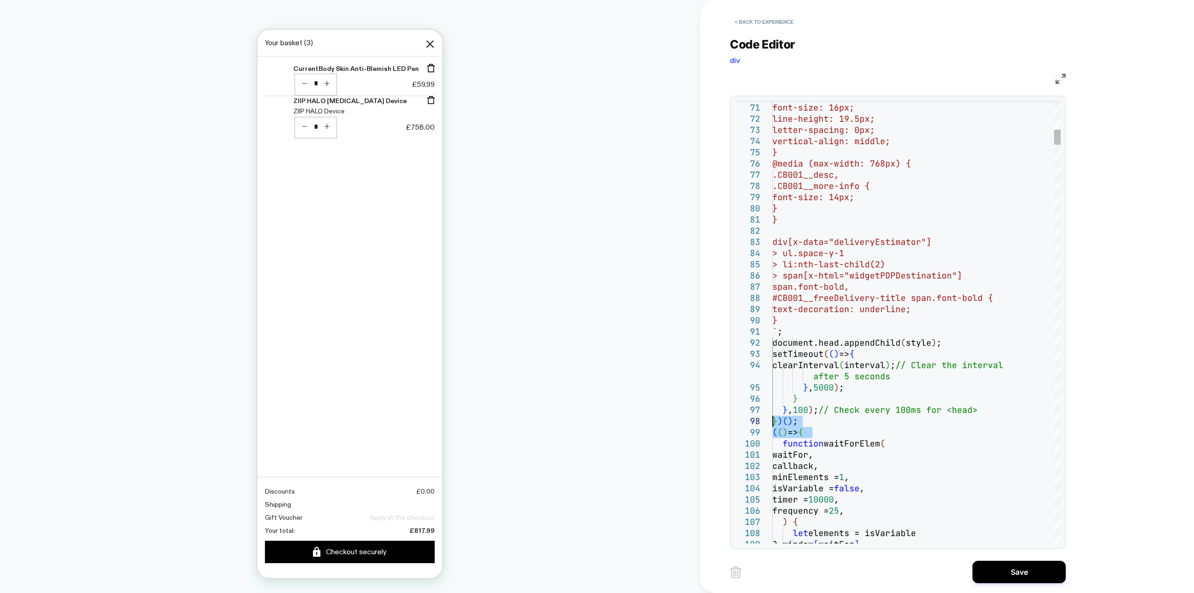
drag, startPoint x: 842, startPoint y: 432, endPoint x: 769, endPoint y: 421, distance: 73.5
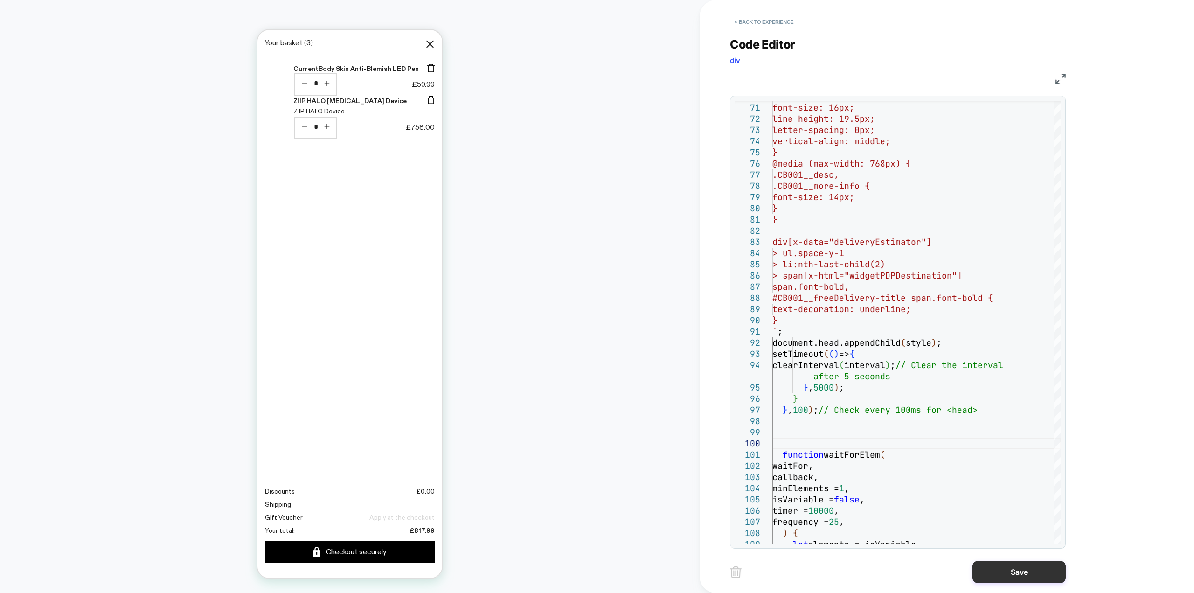
type textarea "**********"
click at [1014, 567] on button "Save" at bounding box center [1018, 571] width 93 height 22
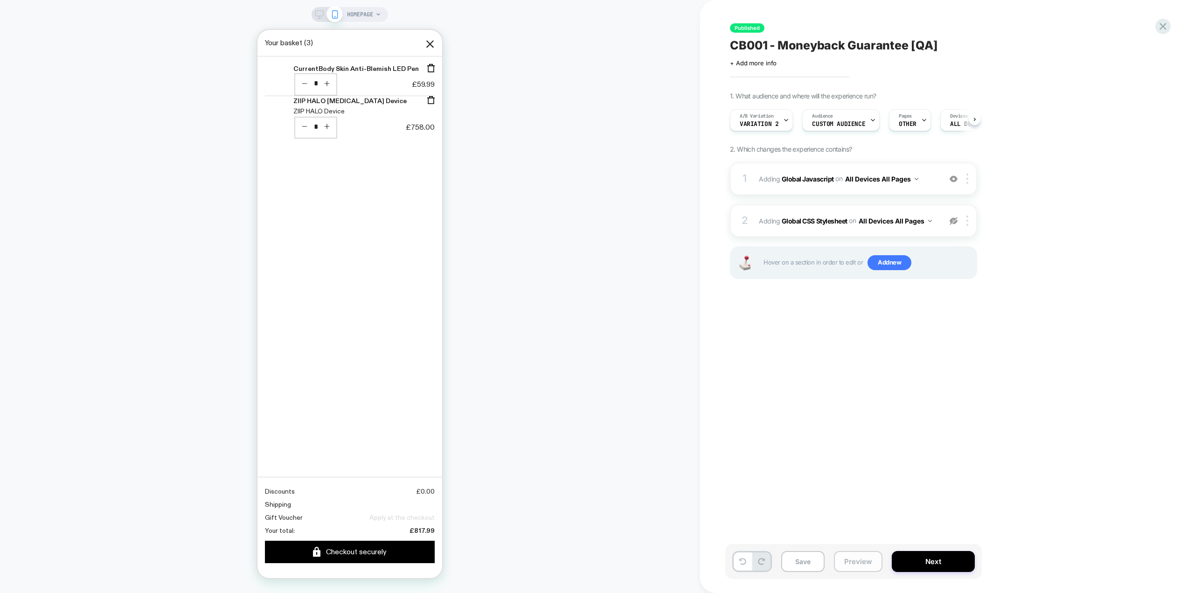
scroll to position [0, 0]
click at [797, 559] on button "Save" at bounding box center [802, 561] width 43 height 21
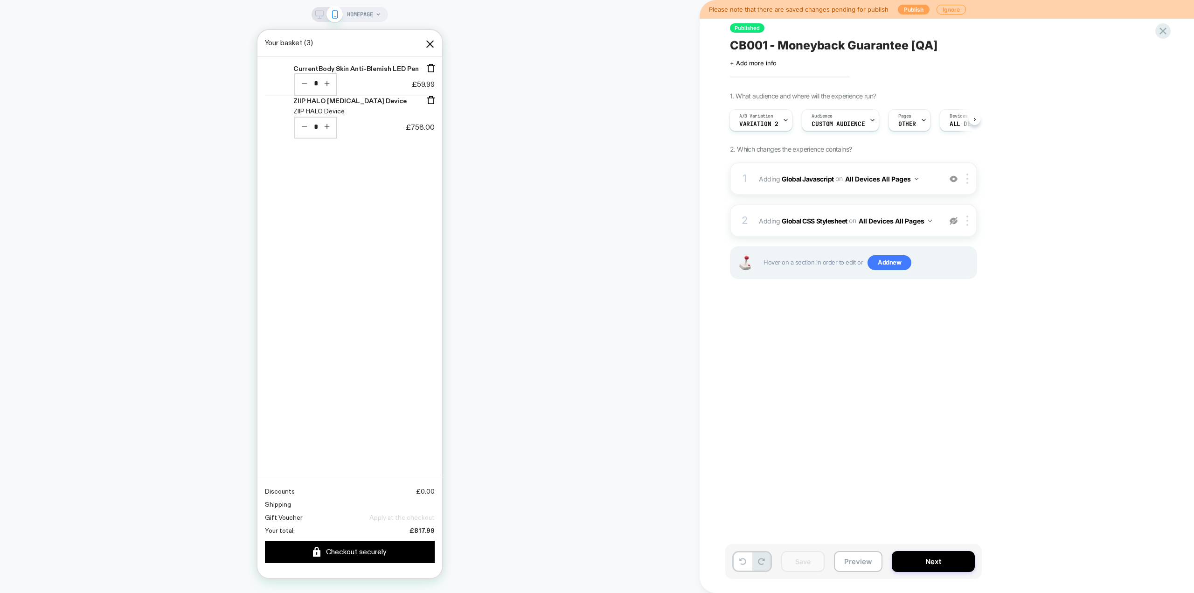
click at [912, 12] on button "Publish" at bounding box center [914, 10] width 32 height 10
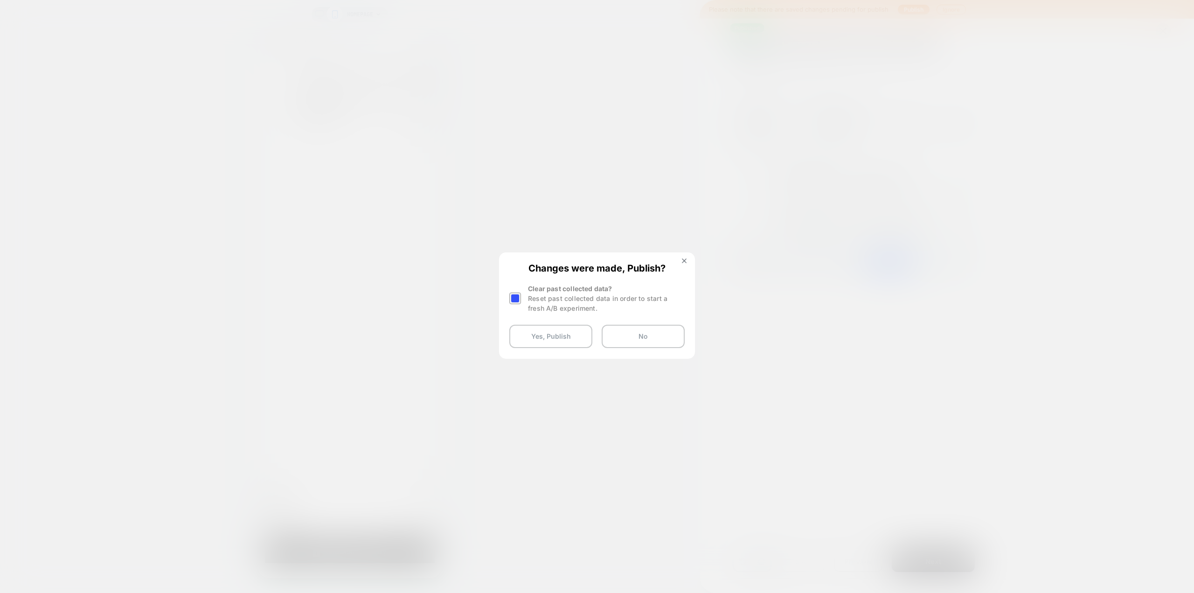
click at [519, 300] on div at bounding box center [515, 298] width 12 height 12
click at [551, 332] on button "Yes, Publish" at bounding box center [550, 336] width 83 height 23
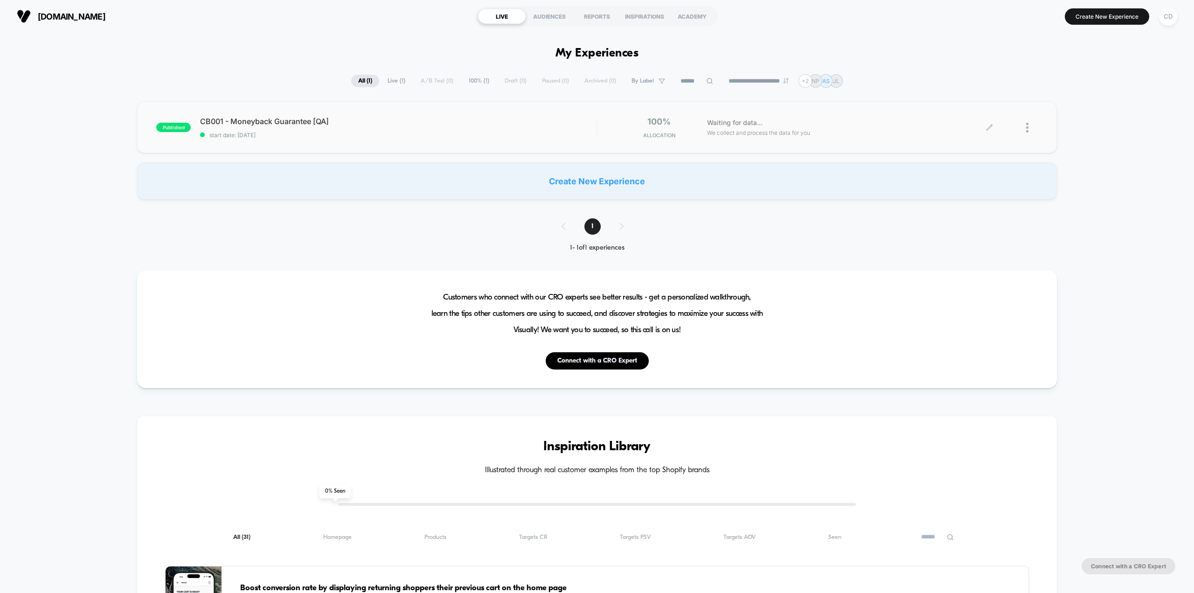
click at [989, 123] on div at bounding box center [1013, 128] width 48 height 22
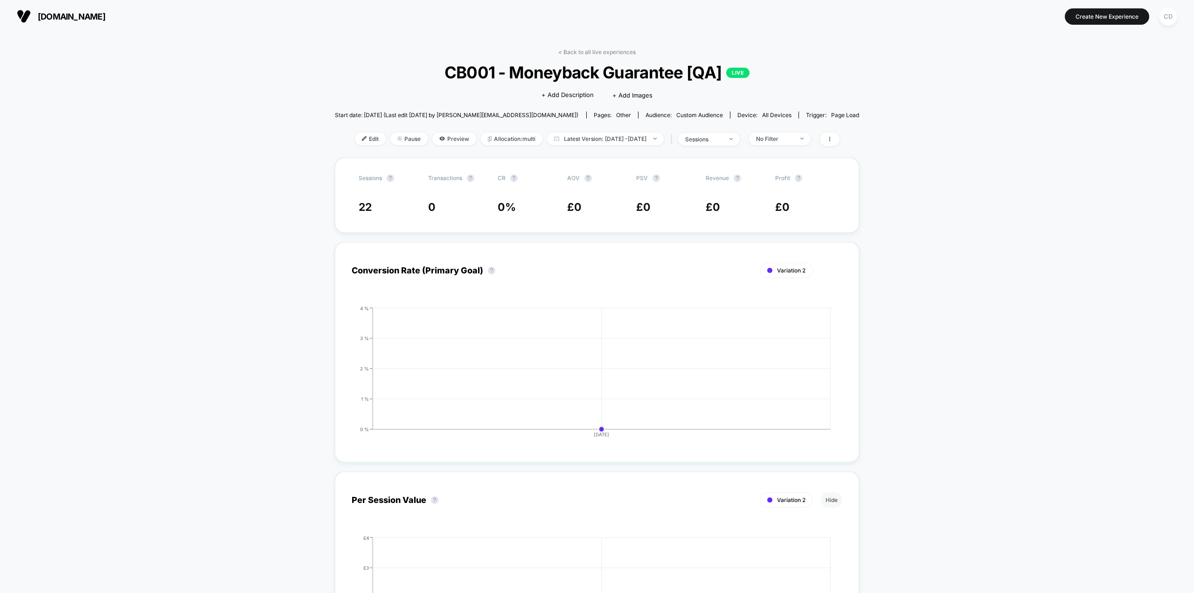
click at [355, 135] on span "Edit" at bounding box center [370, 138] width 31 height 13
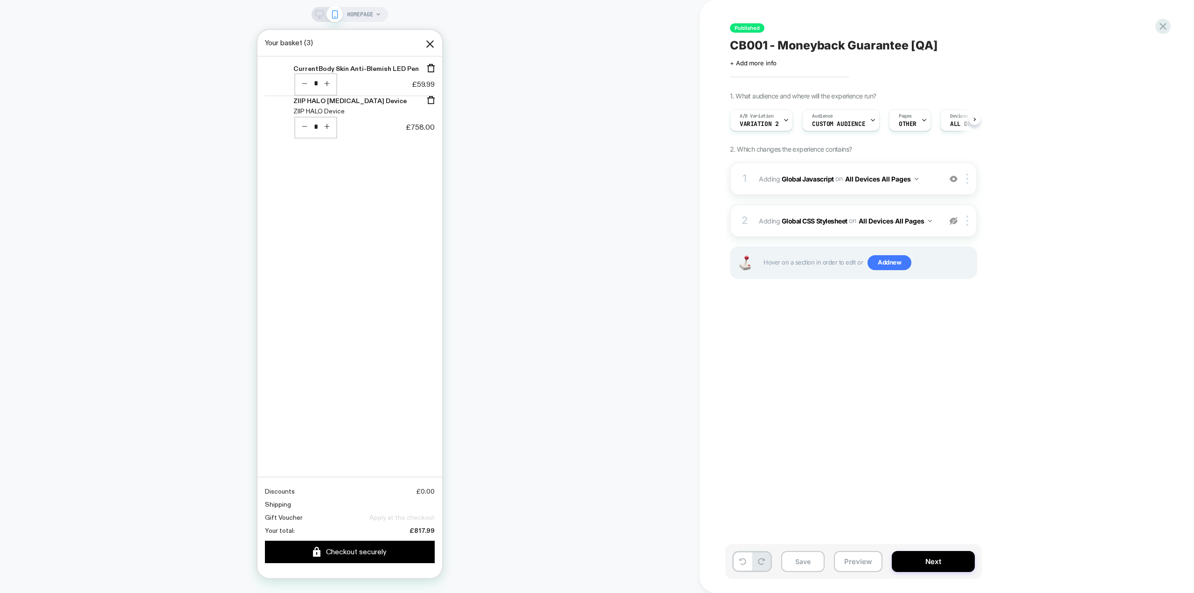
scroll to position [0, 0]
click at [827, 178] on b "Global Javascript" at bounding box center [807, 178] width 52 height 8
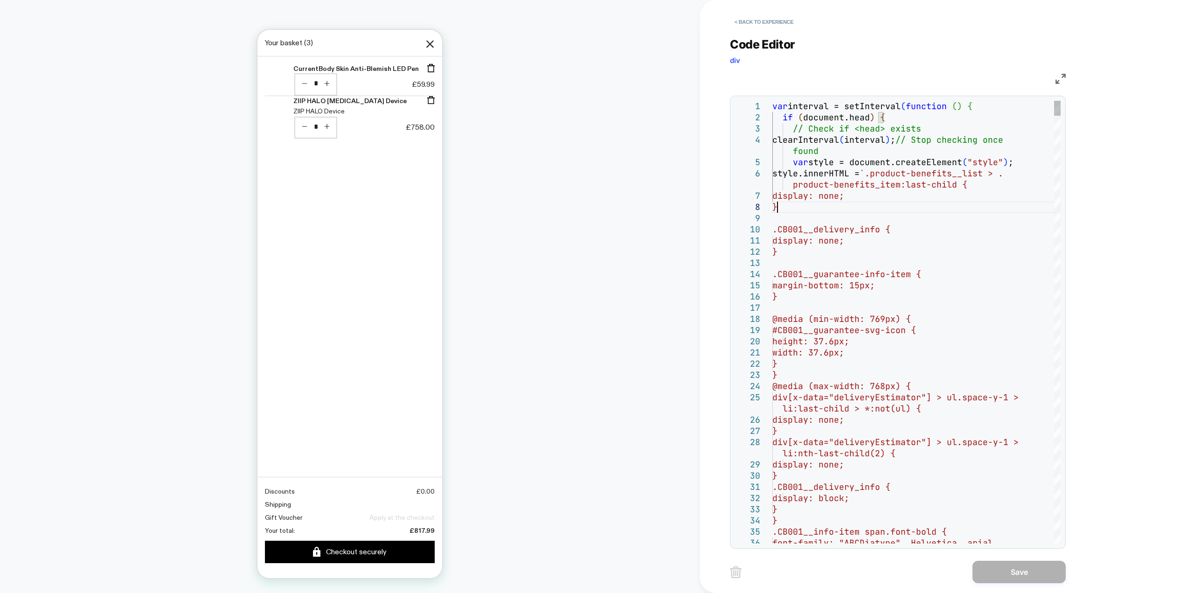
scroll to position [0, 0]
drag, startPoint x: 801, startPoint y: 207, endPoint x: 765, endPoint y: 189, distance: 39.6
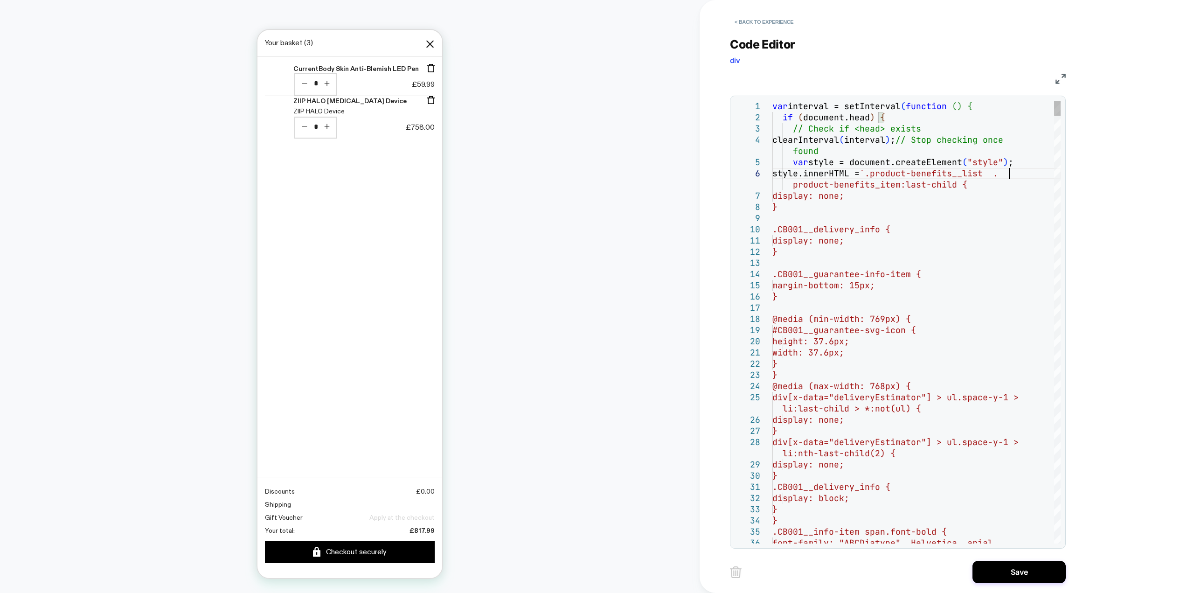
type textarea "**********"
click at [1019, 569] on button "Save" at bounding box center [1018, 571] width 93 height 22
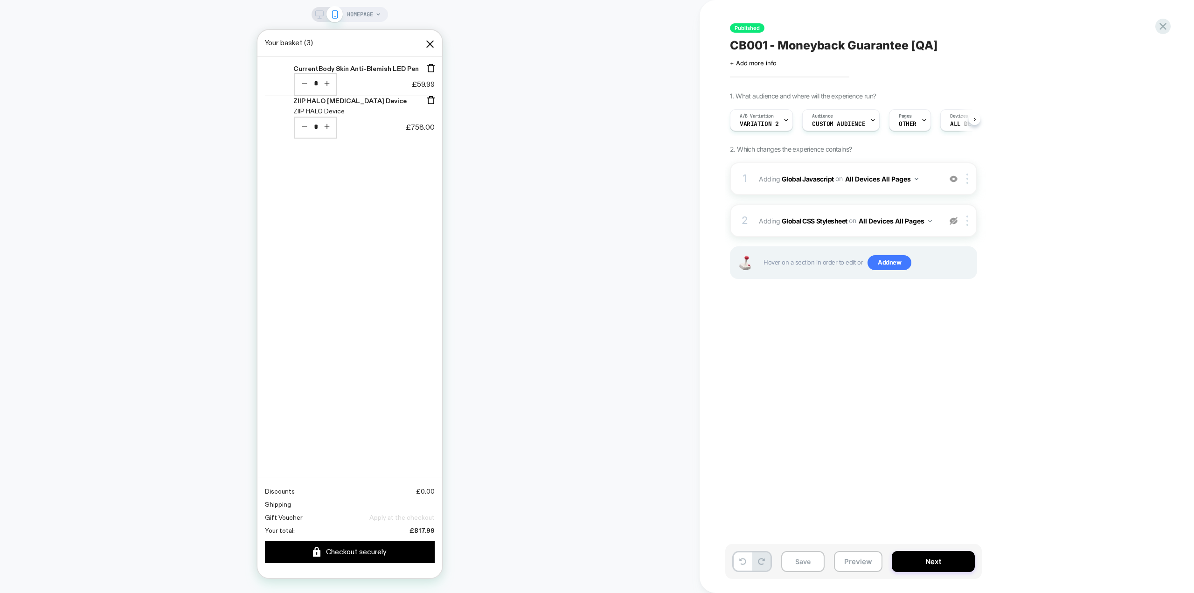
scroll to position [0, 0]
click at [808, 563] on button "Save" at bounding box center [802, 561] width 43 height 21
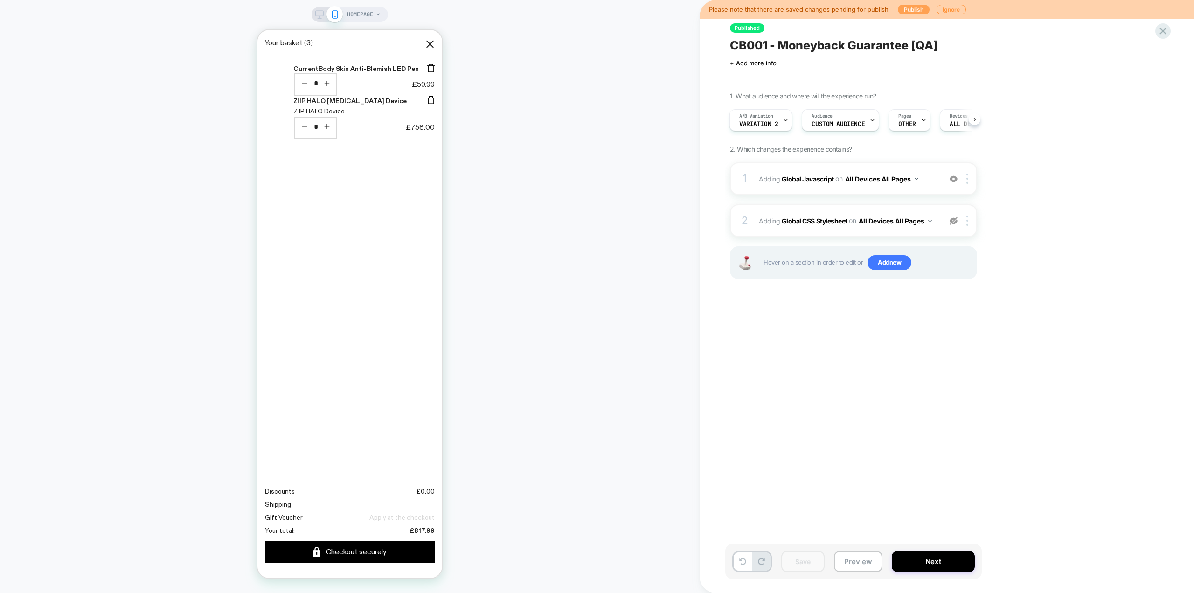
click at [902, 7] on button "Publish" at bounding box center [914, 10] width 32 height 10
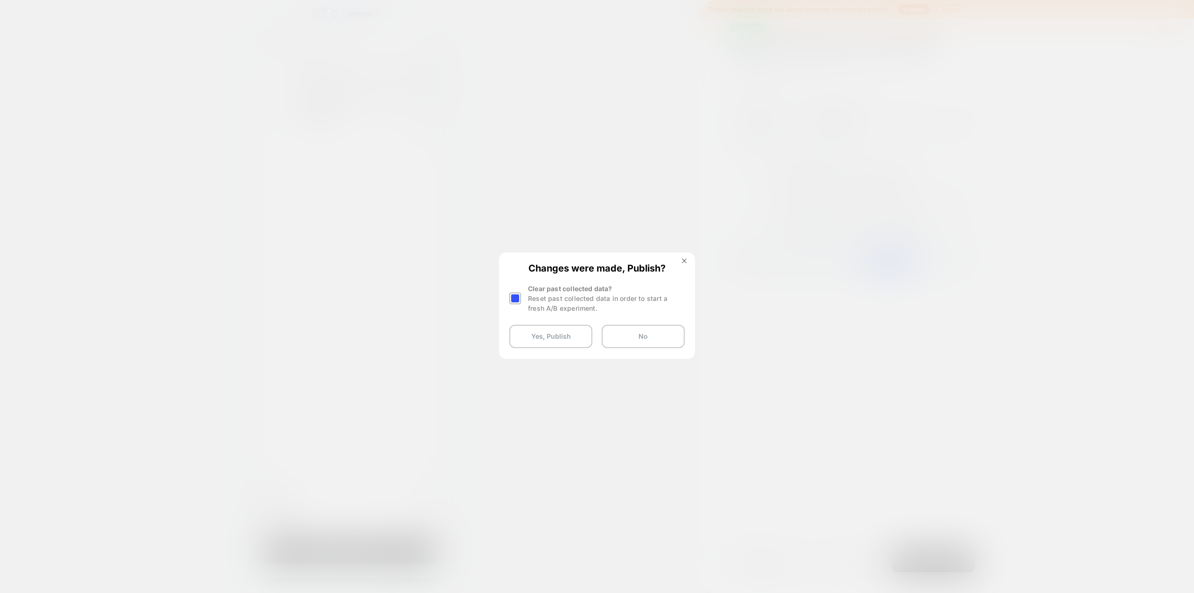
click at [514, 299] on div at bounding box center [515, 298] width 12 height 12
click at [544, 338] on button "Yes, Publish" at bounding box center [550, 336] width 83 height 23
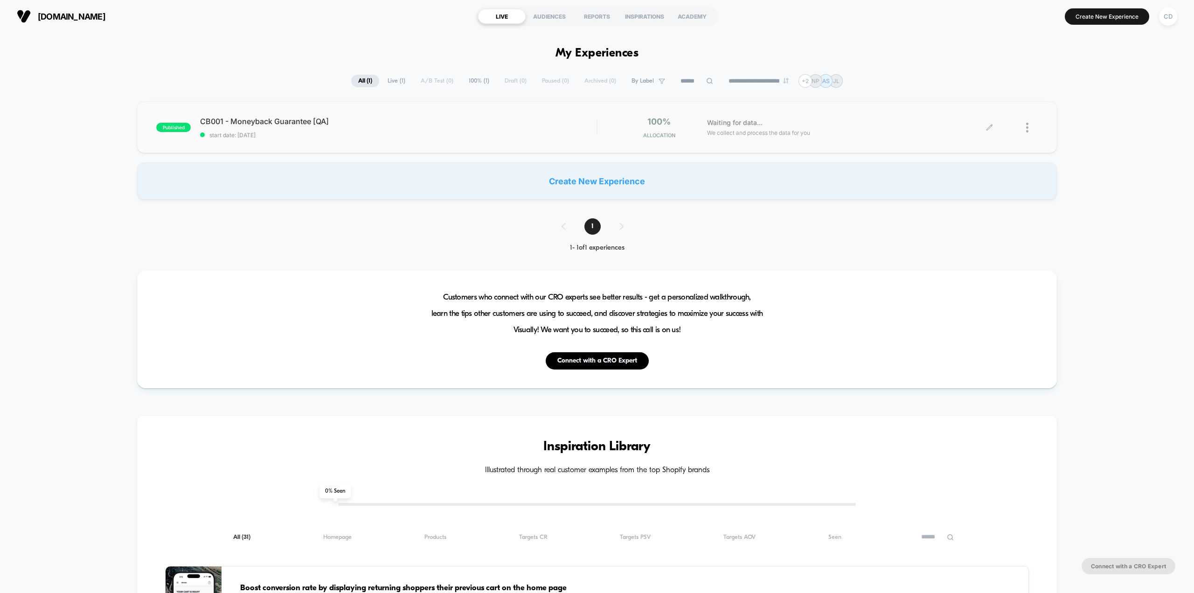
click at [991, 128] on icon at bounding box center [989, 127] width 7 height 7
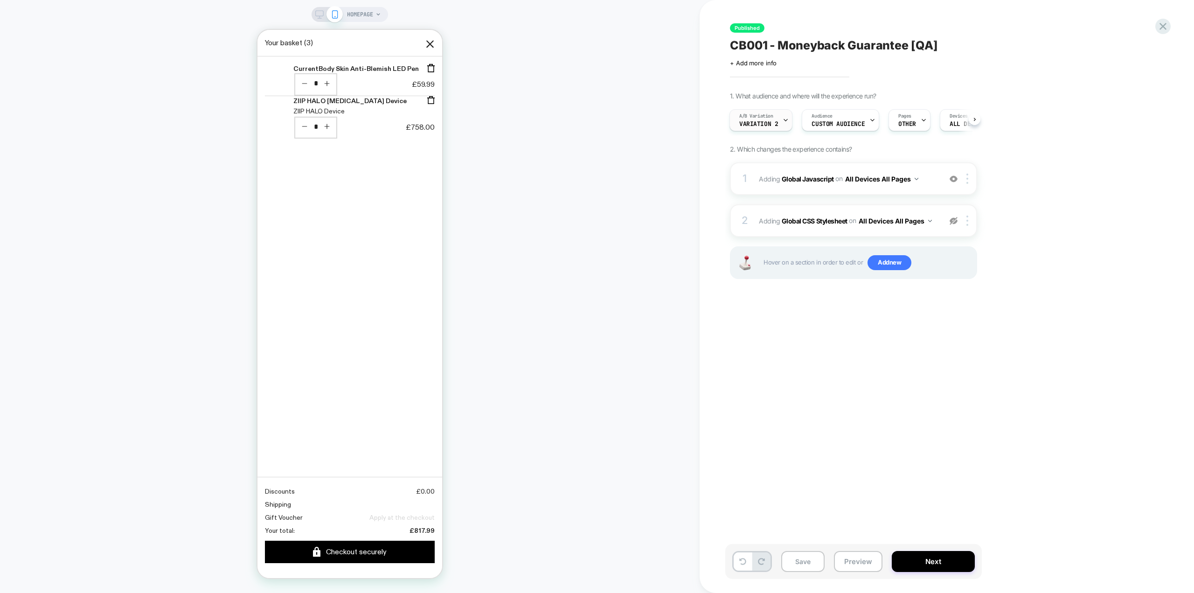
click at [770, 121] on span "Variation 2" at bounding box center [758, 124] width 39 height 7
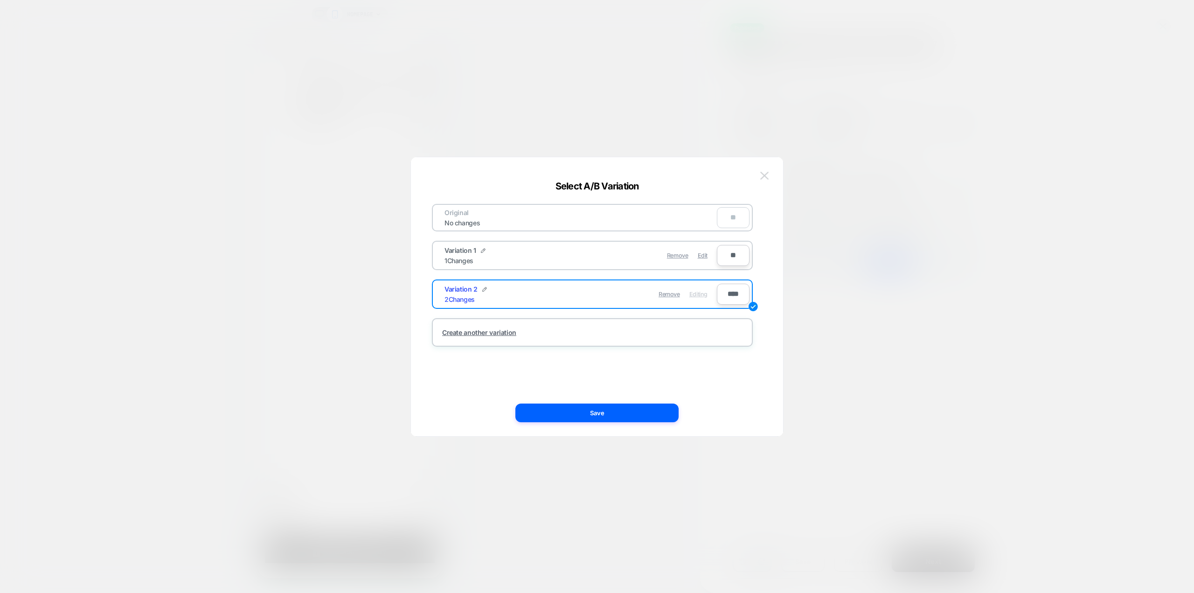
click at [762, 175] on img at bounding box center [764, 176] width 8 height 8
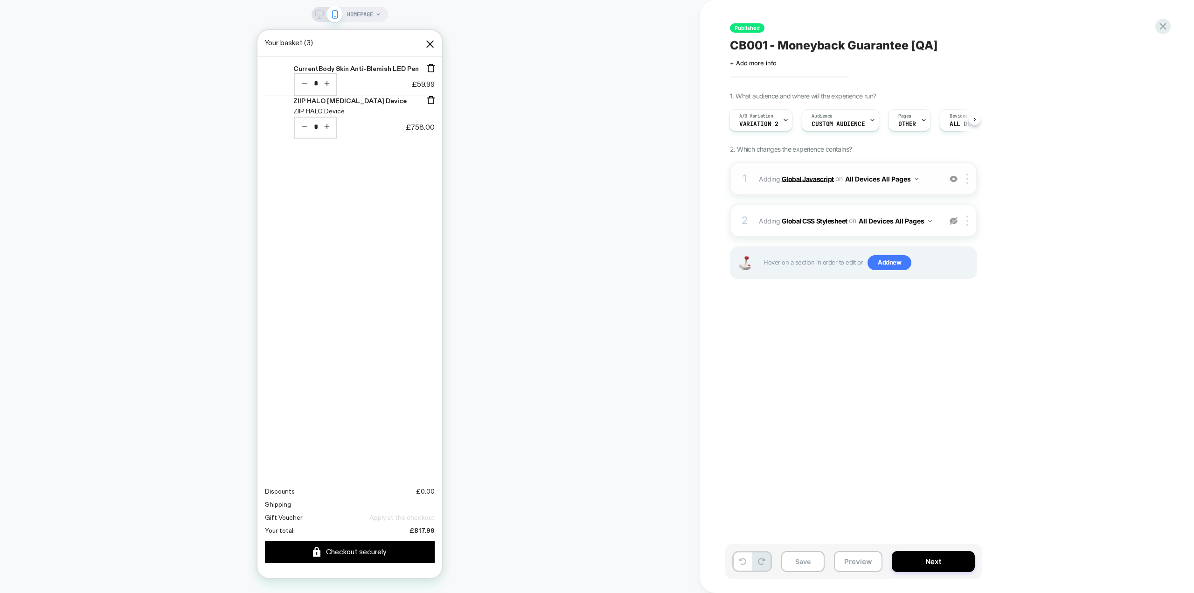
click at [808, 178] on b "Global Javascript" at bounding box center [807, 178] width 52 height 8
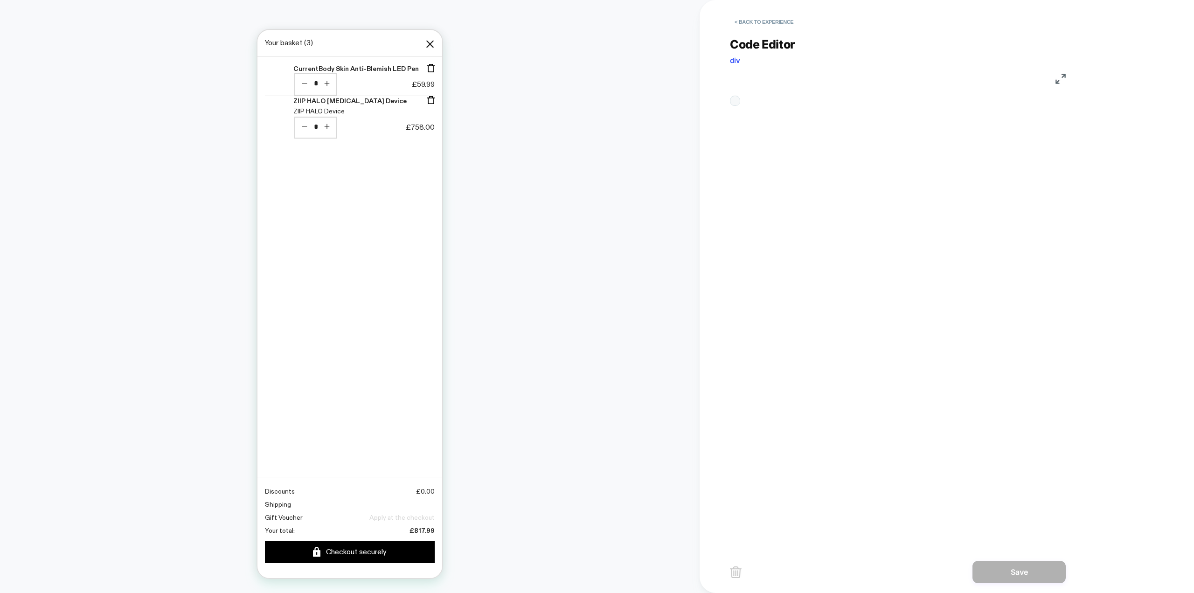
type textarea "**********"
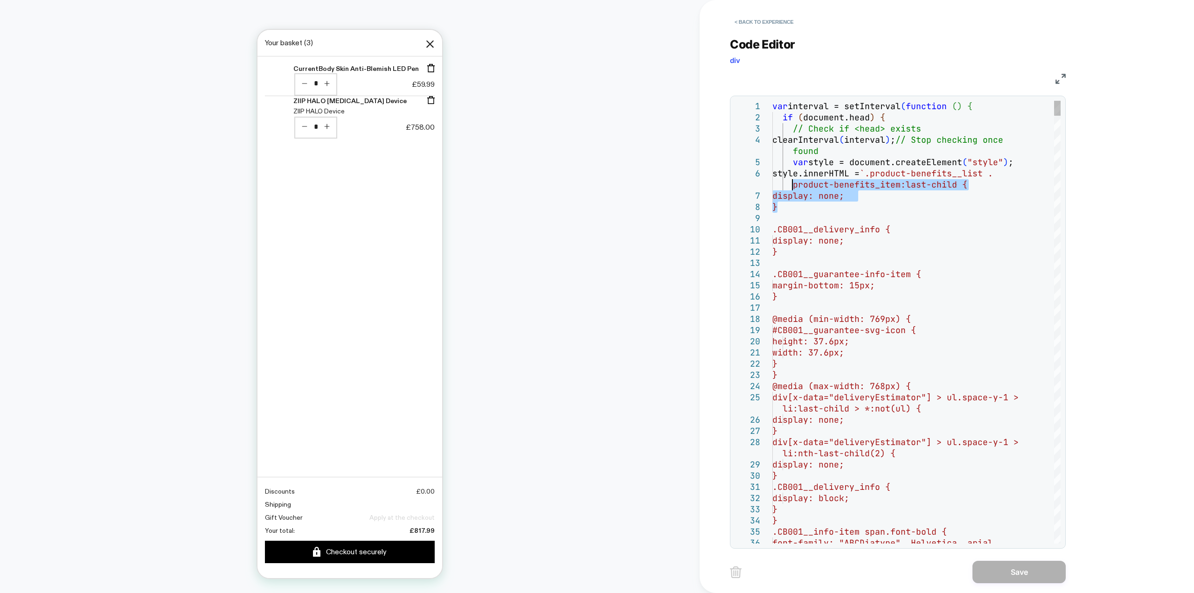
drag, startPoint x: 786, startPoint y: 209, endPoint x: 764, endPoint y: 184, distance: 33.4
click at [770, 20] on button "< Back to experience" at bounding box center [764, 21] width 68 height 15
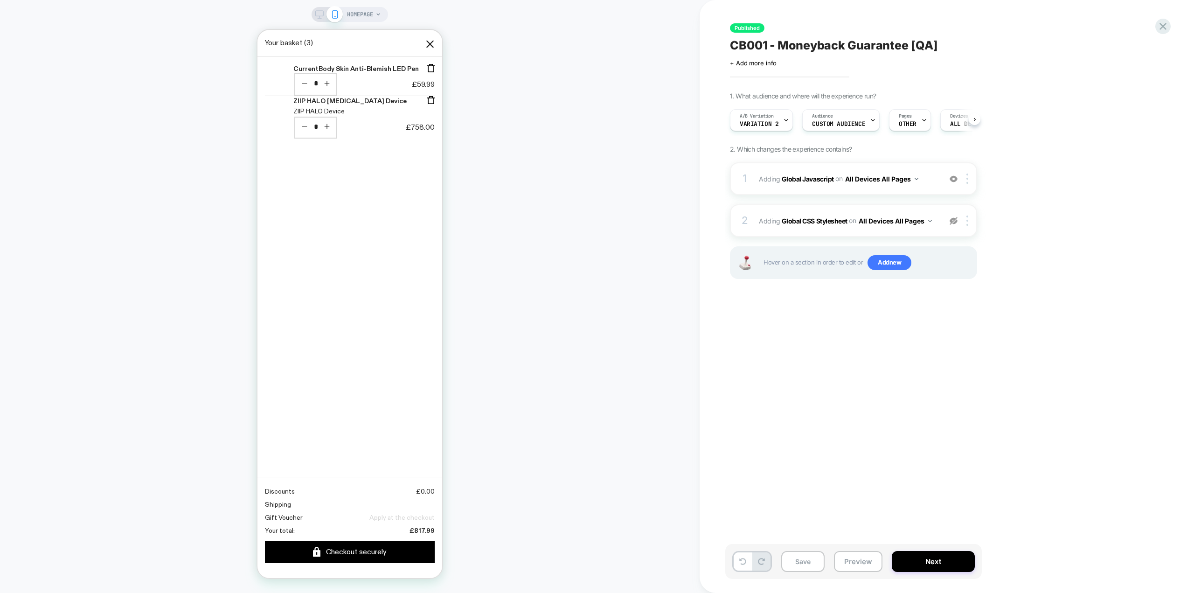
scroll to position [0, 0]
click at [774, 117] on div "A/B Variation Variation 2" at bounding box center [758, 120] width 57 height 21
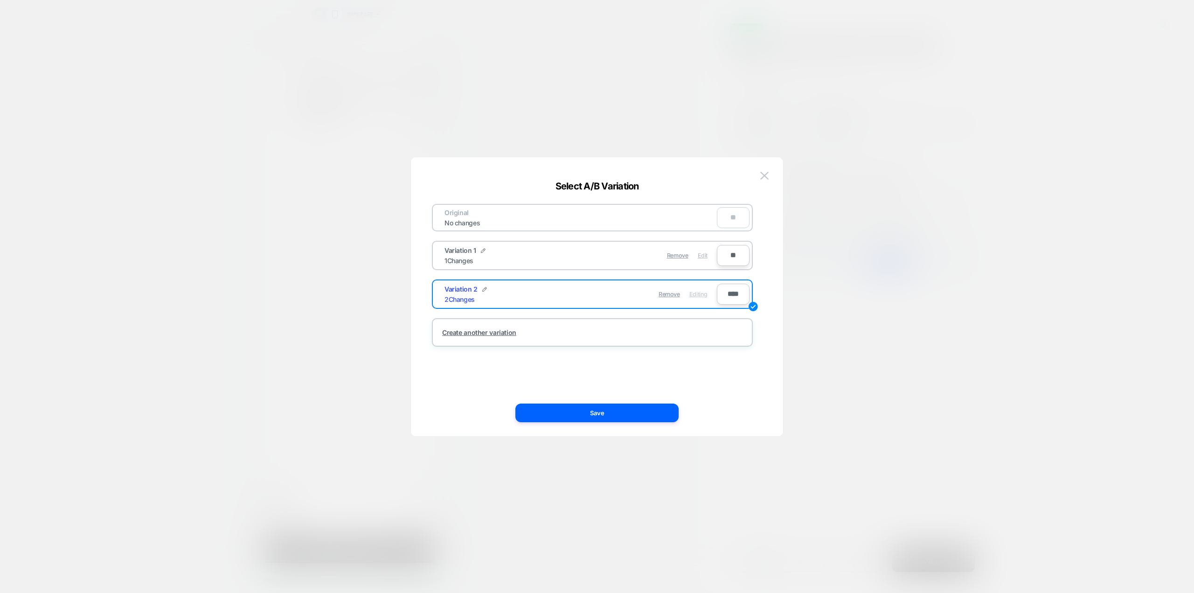
click at [702, 256] on span "Edit" at bounding box center [703, 255] width 10 height 7
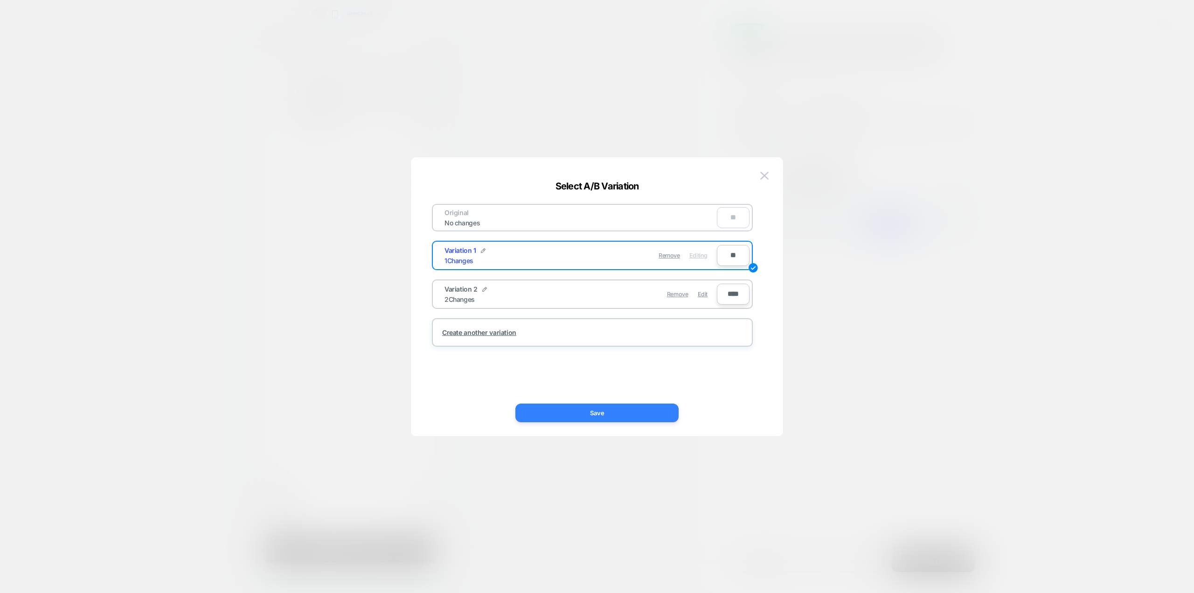
click at [617, 414] on button "Save" at bounding box center [596, 412] width 163 height 19
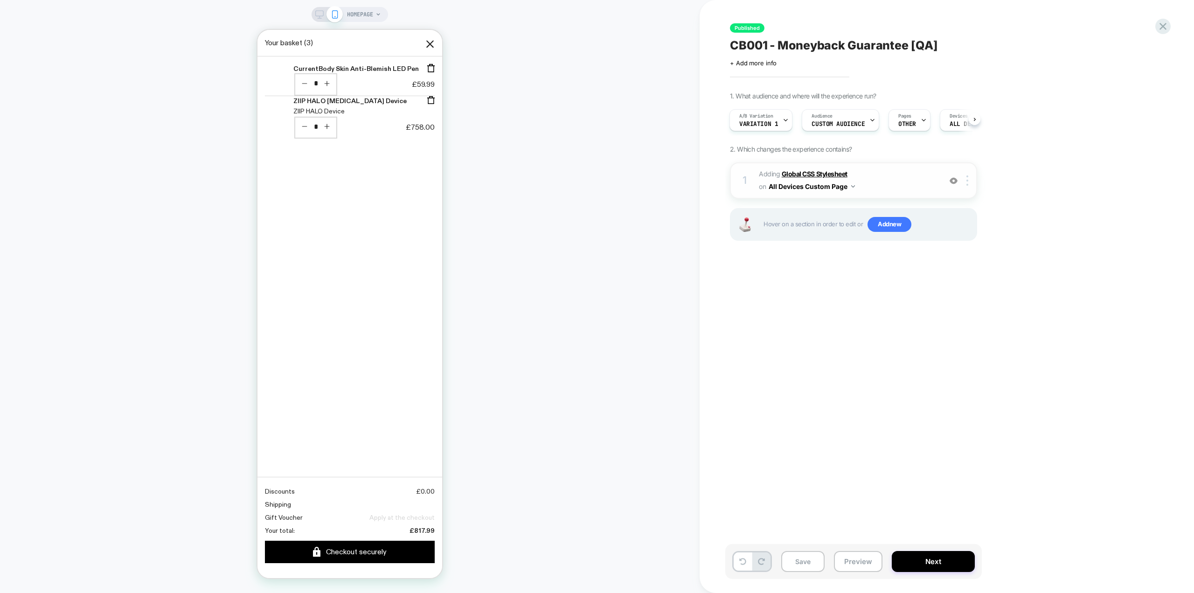
click at [814, 175] on b "Global CSS Stylesheet" at bounding box center [814, 174] width 66 height 8
click at [510, 305] on div "HOMEPAGE" at bounding box center [349, 296] width 699 height 574
click at [831, 173] on b "Global CSS Stylesheet" at bounding box center [814, 174] width 66 height 8
click at [817, 174] on b "Global CSS Stylesheet" at bounding box center [814, 174] width 66 height 8
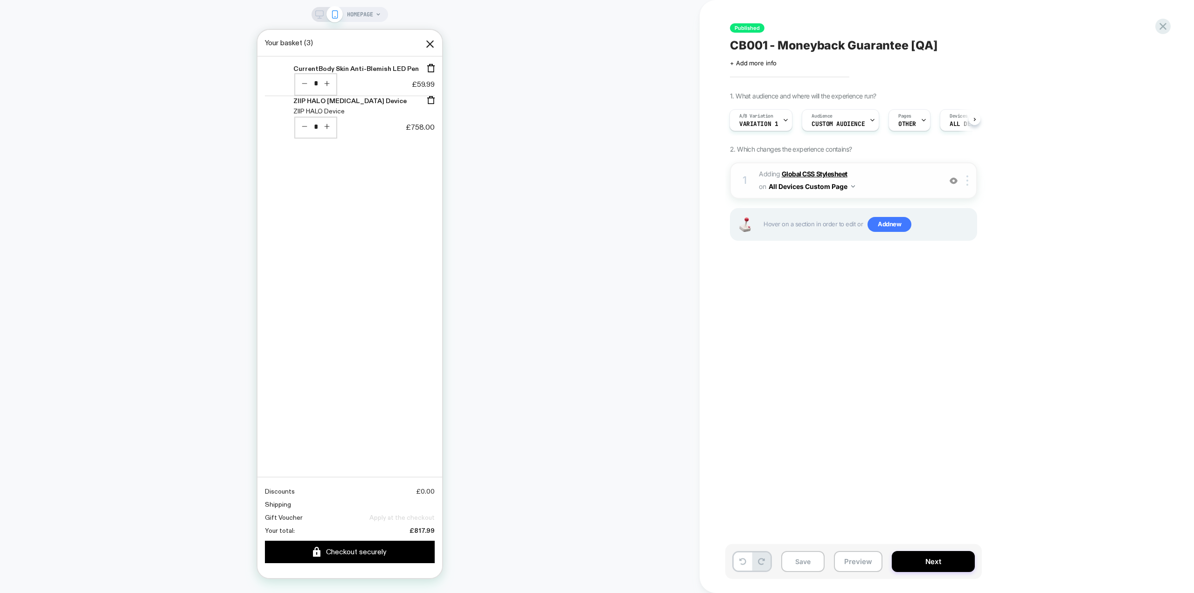
click at [817, 174] on b "Global CSS Stylesheet" at bounding box center [814, 174] width 66 height 8
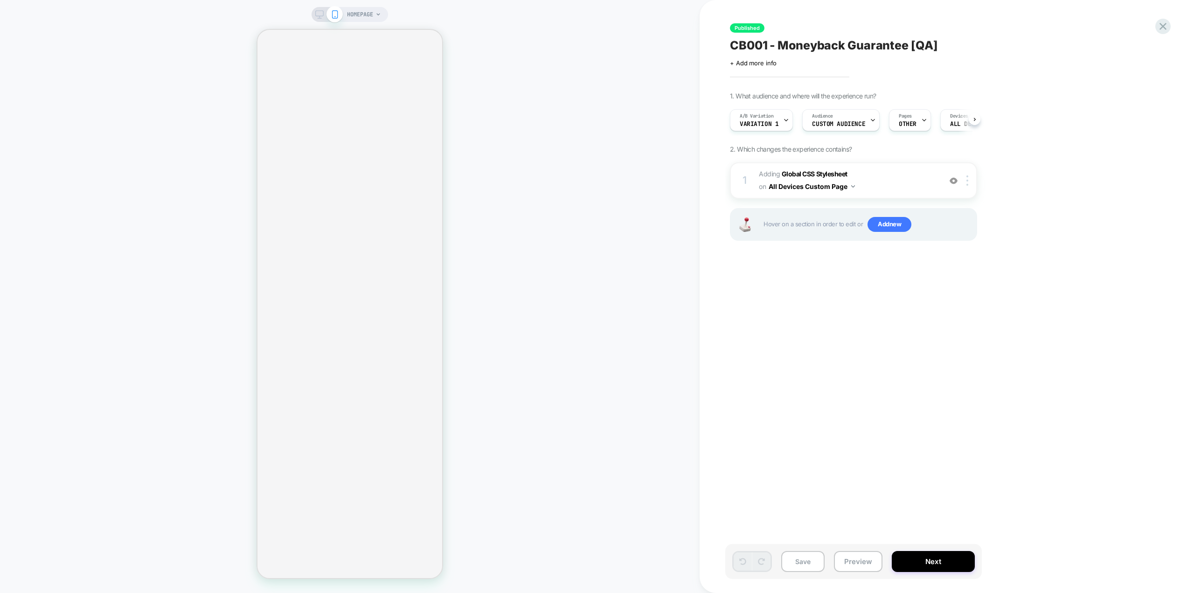
scroll to position [0, 0]
click at [818, 170] on b "Global CSS Stylesheet" at bounding box center [814, 174] width 66 height 8
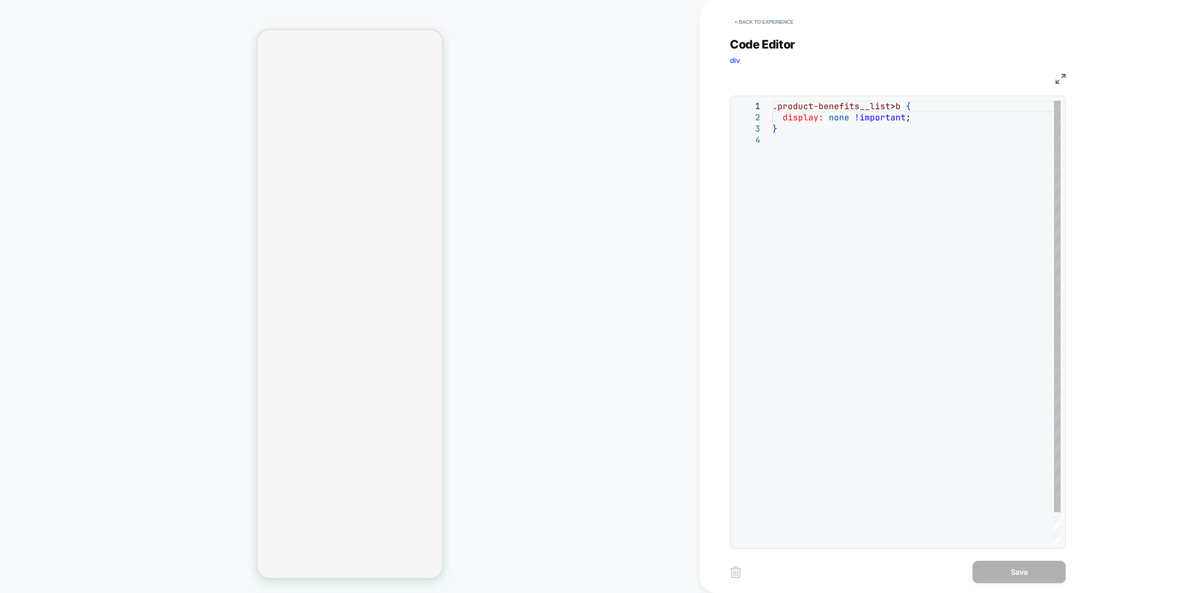
scroll to position [0, 0]
click at [819, 136] on div ".product-benefits__list > b { display: none !important ; }" at bounding box center [916, 339] width 288 height 476
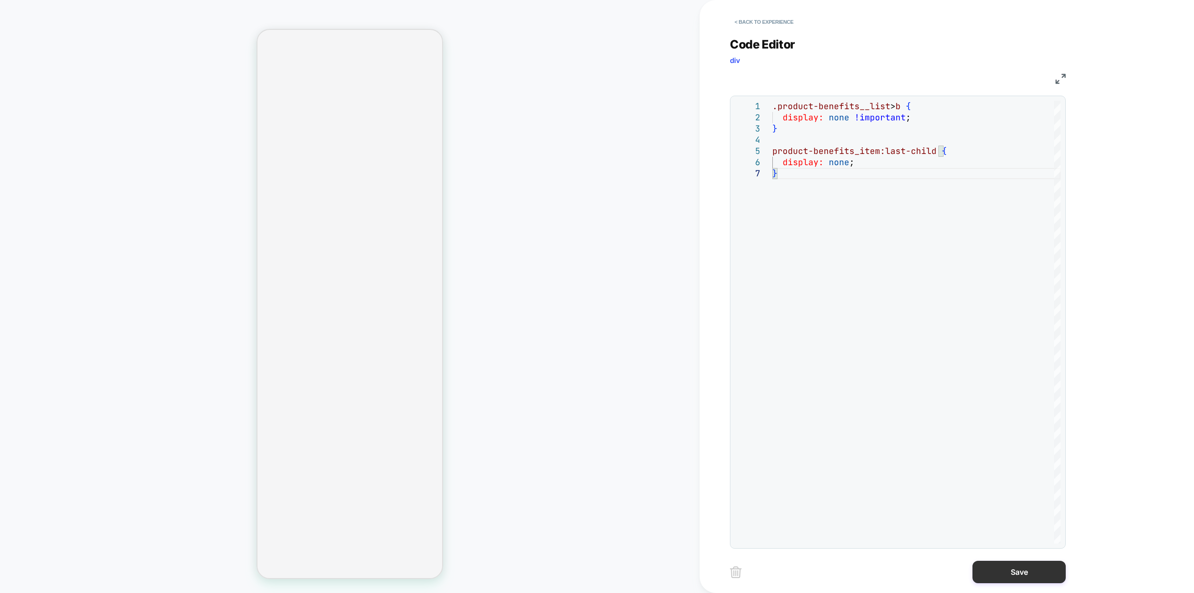
type textarea "**********"
click at [1000, 579] on button "Save" at bounding box center [1018, 571] width 93 height 22
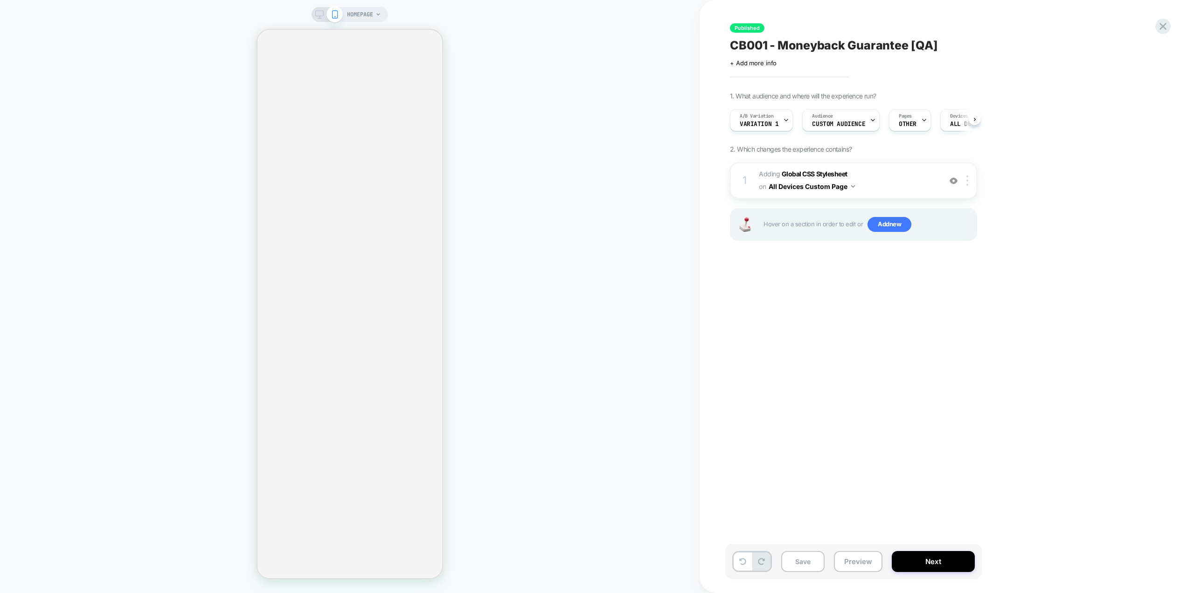
scroll to position [0, 0]
click at [805, 576] on div "Save Preview Next" at bounding box center [853, 561] width 256 height 35
click at [809, 566] on button "Save" at bounding box center [802, 561] width 43 height 21
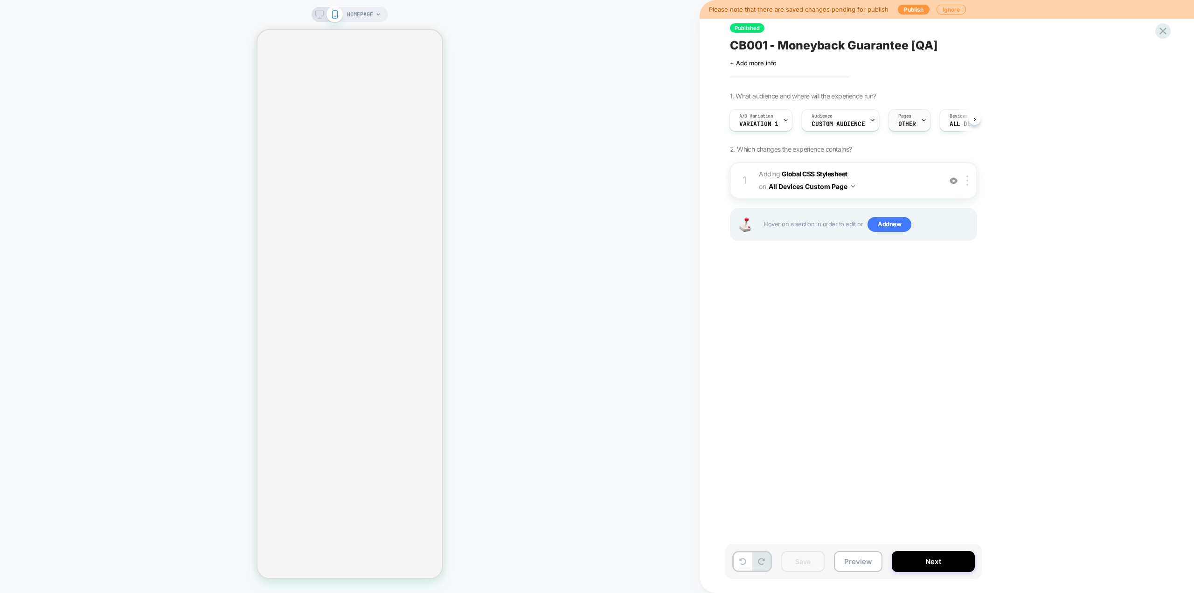
click at [909, 115] on div "Pages OTHER" at bounding box center [907, 120] width 36 height 21
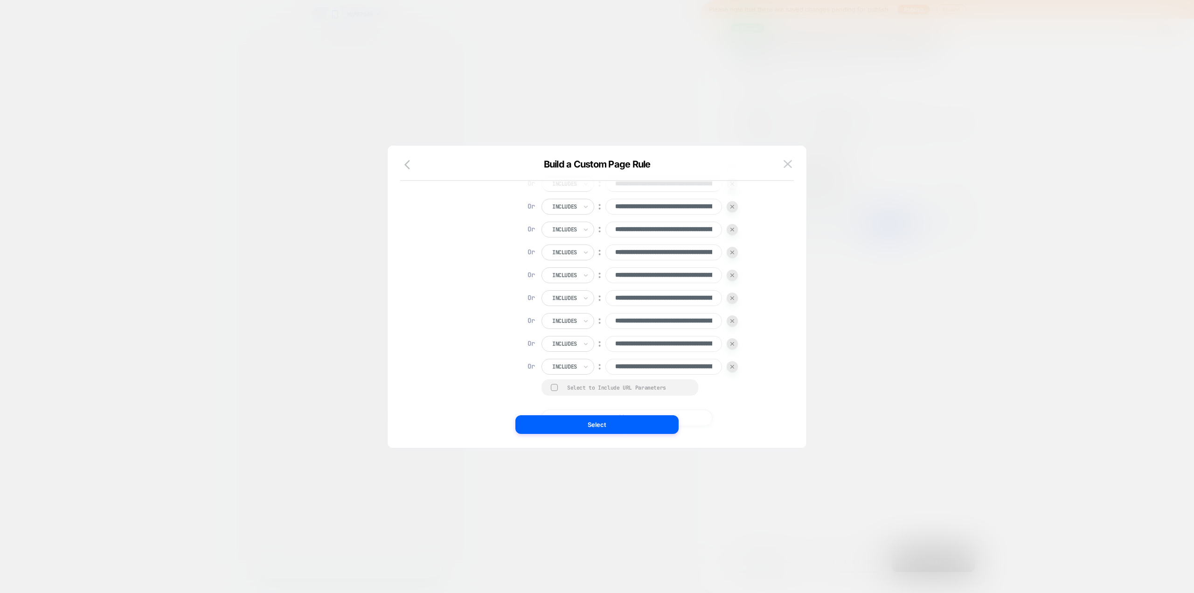
scroll to position [0, 0]
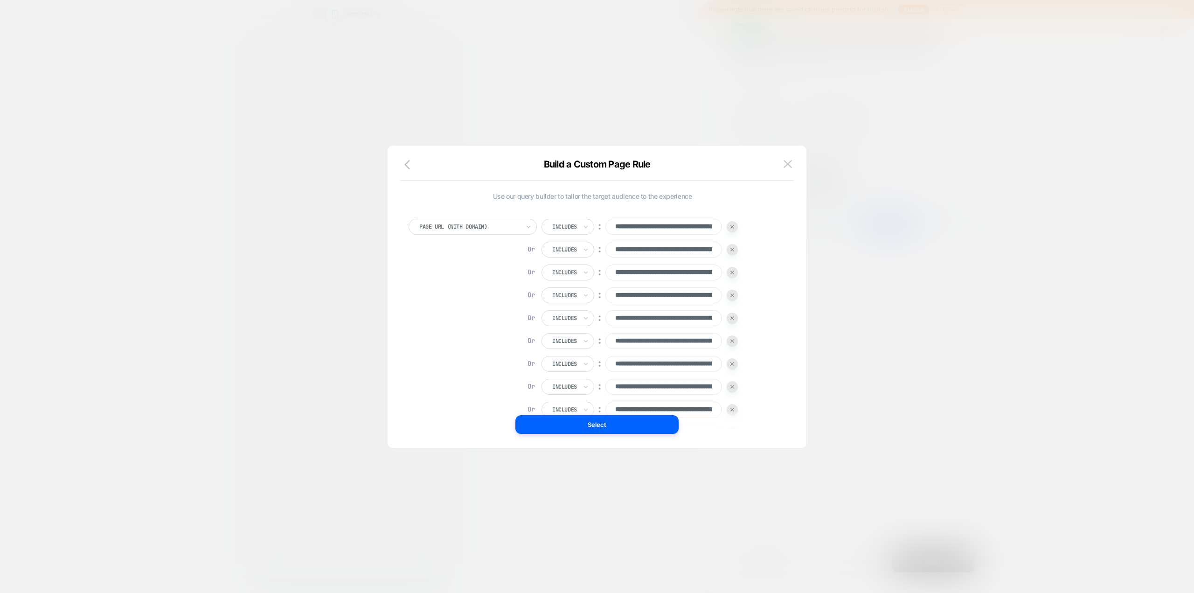
click at [312, 317] on div at bounding box center [597, 296] width 1194 height 593
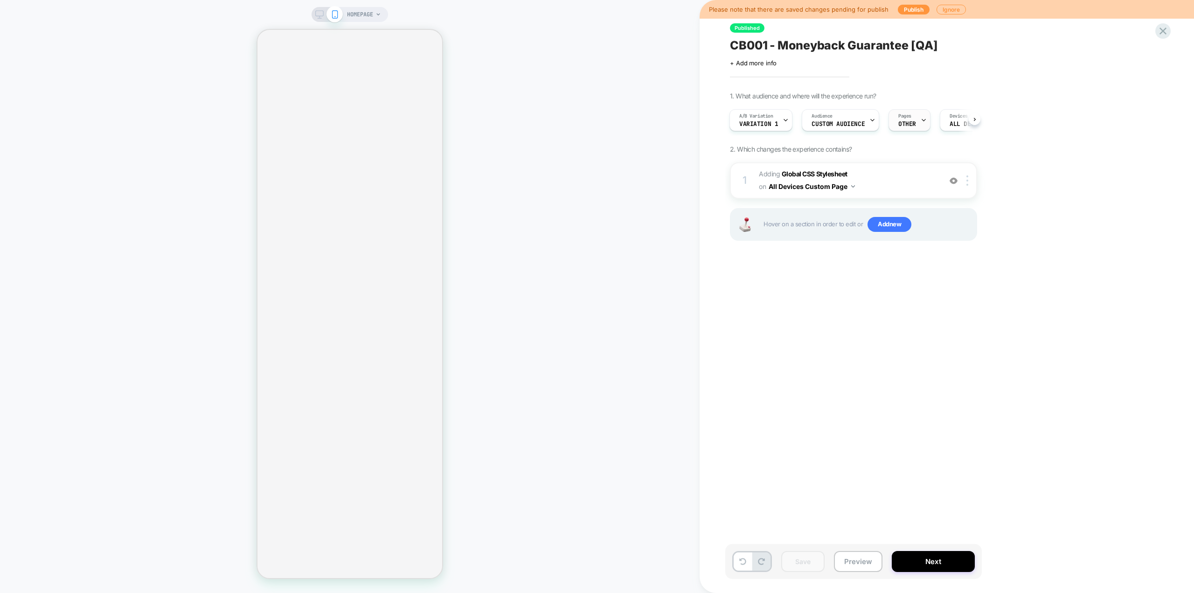
click at [898, 123] on span "OTHER" at bounding box center [907, 124] width 18 height 7
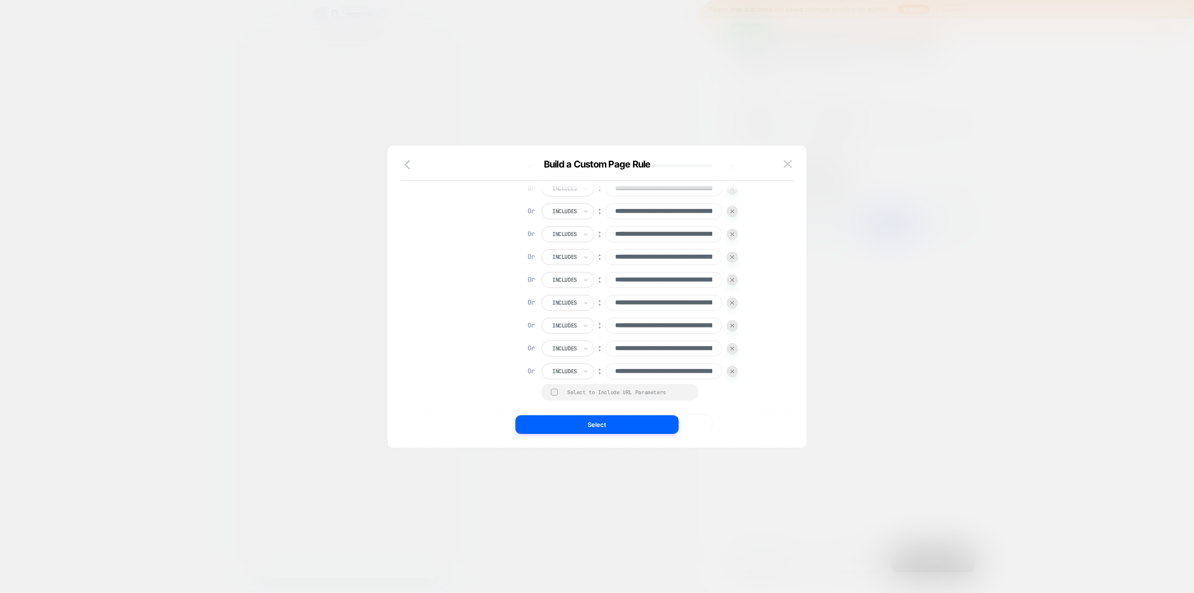
click at [773, 323] on div "**********" at bounding box center [591, 168] width 367 height 524
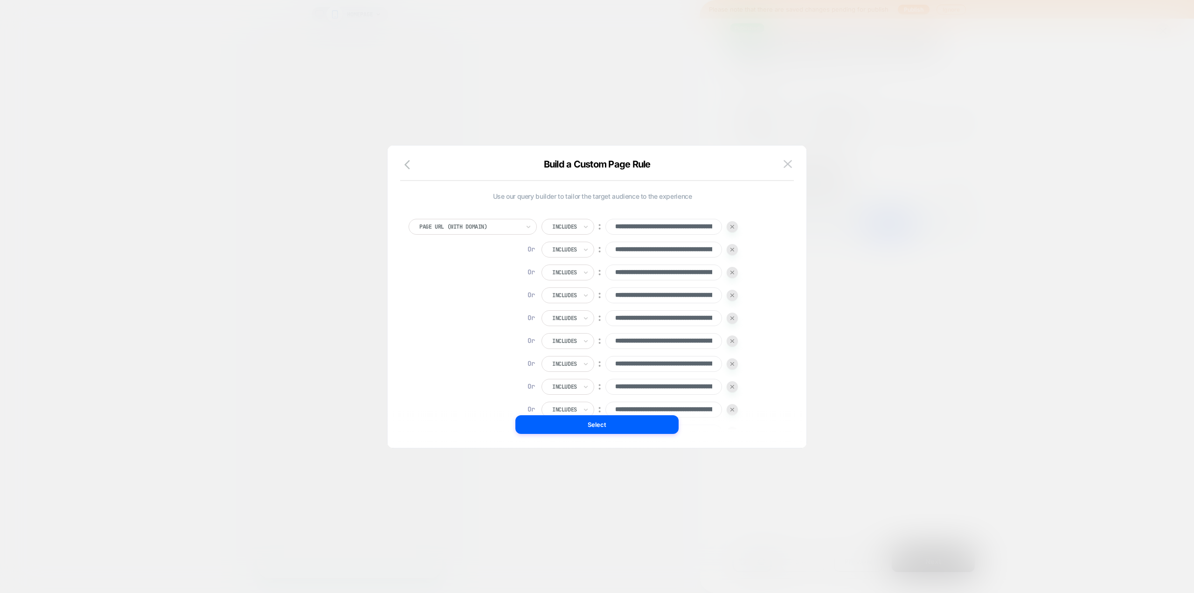
click at [732, 273] on img at bounding box center [732, 272] width 4 height 4
type input "**********"
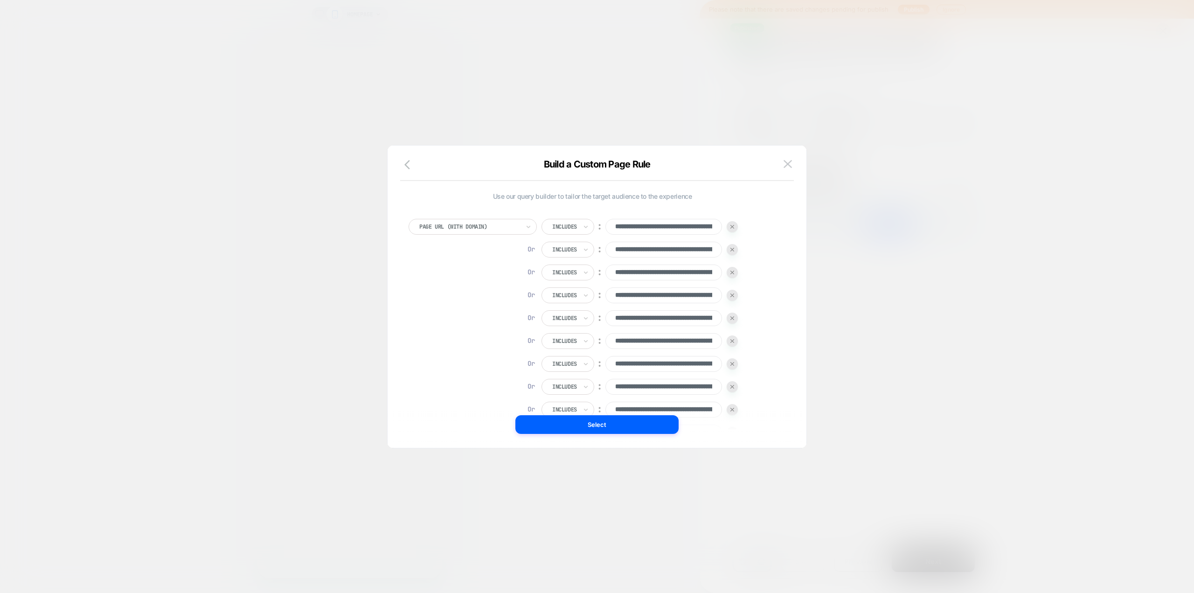
type input "**********"
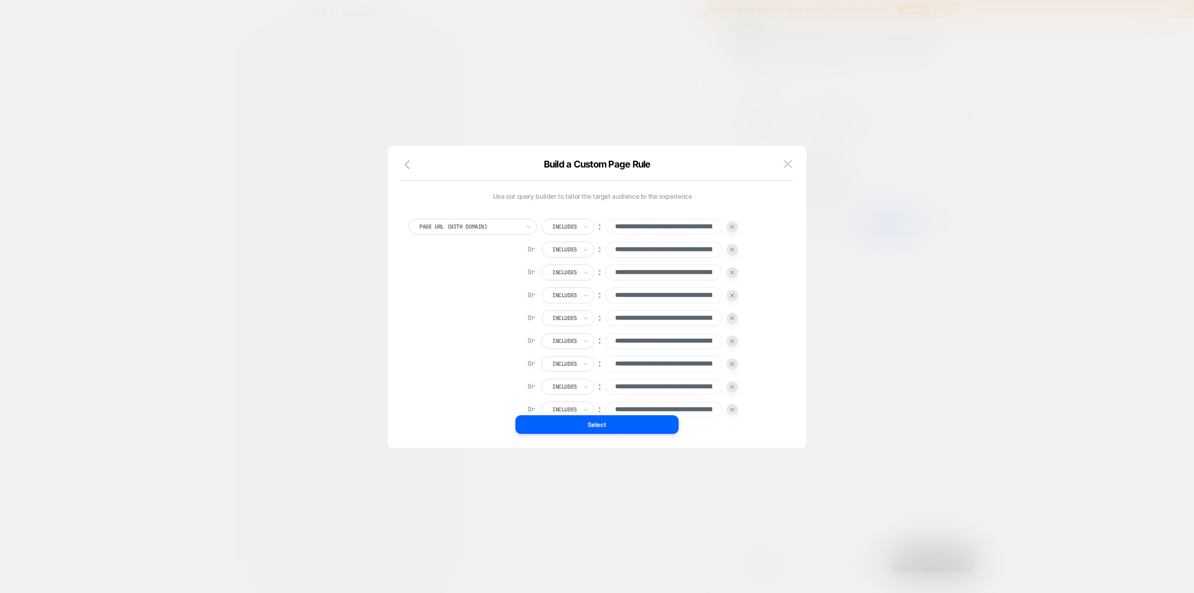
type input "**********"
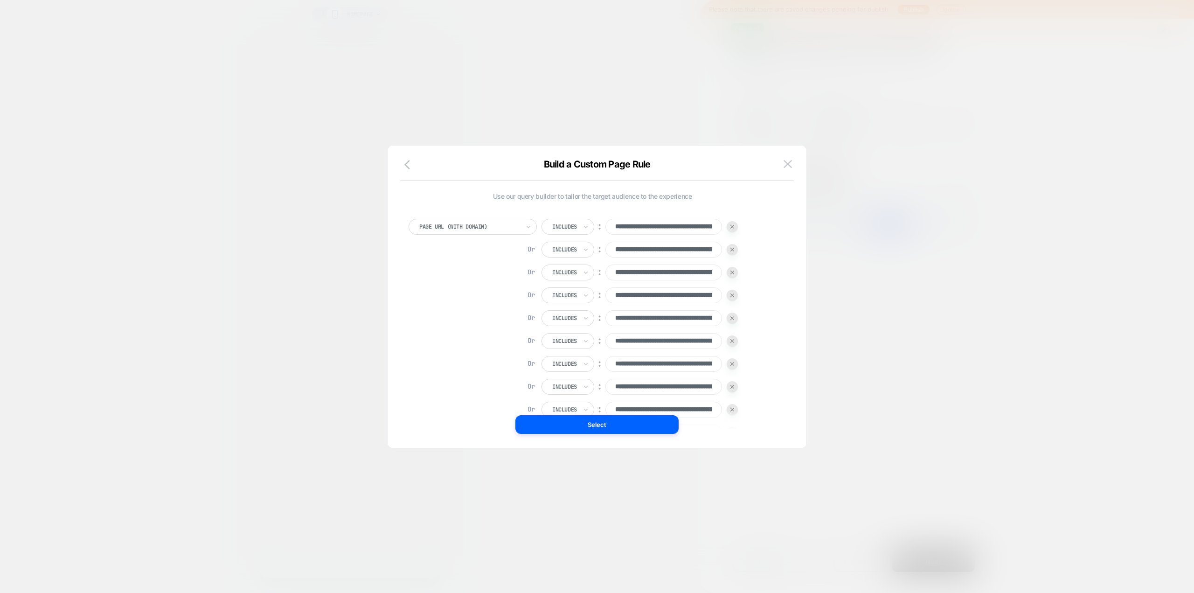
type input "**********"
click at [614, 428] on button "Select" at bounding box center [596, 424] width 163 height 19
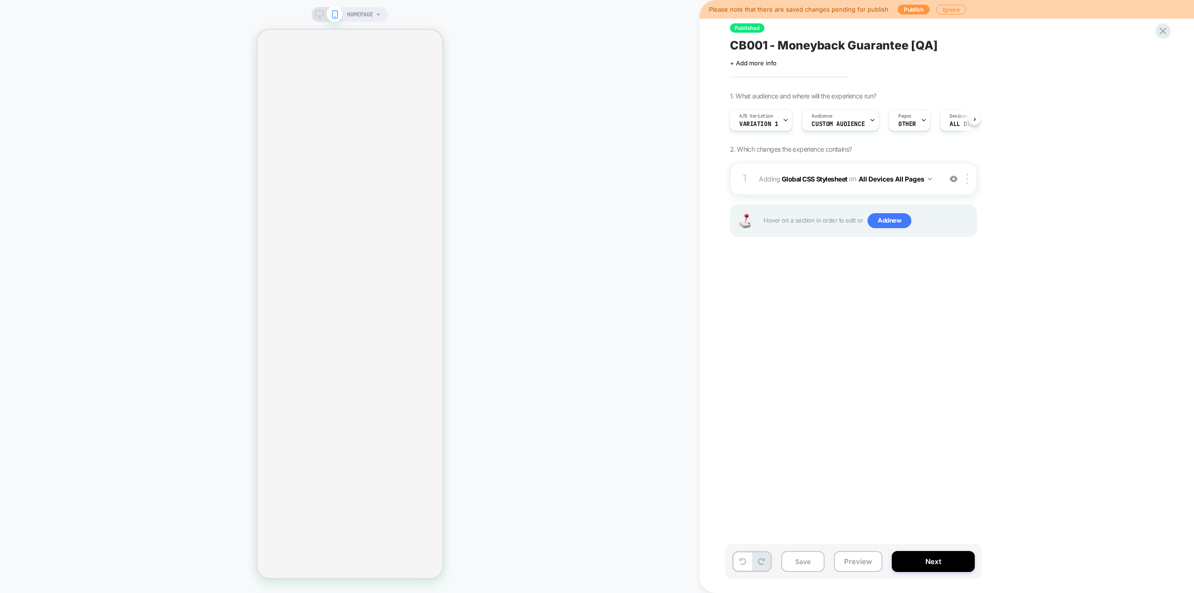
drag, startPoint x: 801, startPoint y: 561, endPoint x: 826, endPoint y: 500, distance: 66.1
click at [826, 500] on div "Published CB001 - Moneyback Guarantee [QA] Click to edit experience details + A…" at bounding box center [905, 296] width 350 height 593
click at [801, 557] on button "Save" at bounding box center [802, 561] width 43 height 21
click at [911, 9] on button "Publish" at bounding box center [914, 10] width 32 height 10
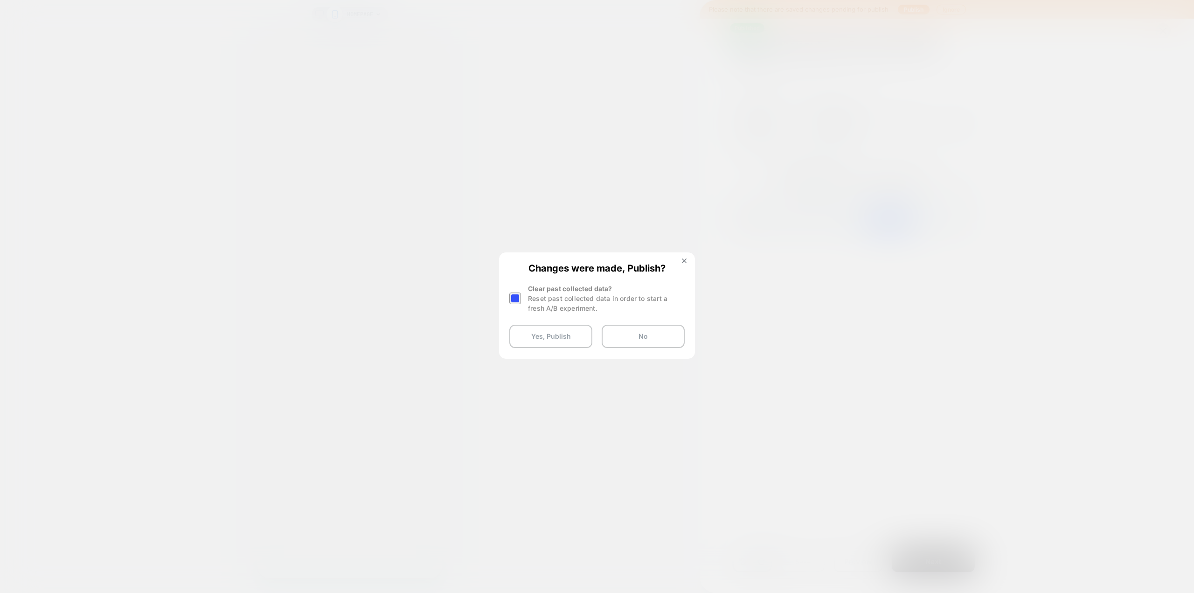
click at [515, 300] on div at bounding box center [515, 298] width 12 height 12
click at [546, 334] on button "Yes, Publish" at bounding box center [550, 336] width 83 height 23
